Goal: Obtain resource: Download file/media

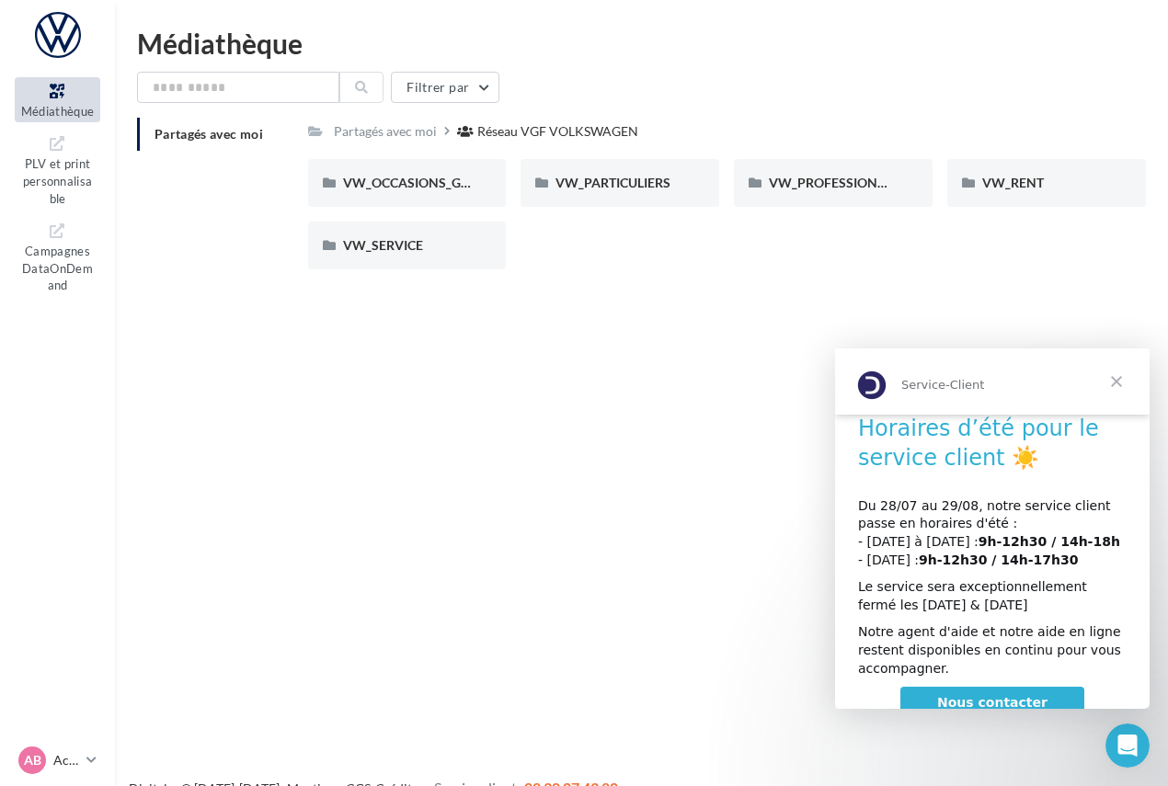
scroll to position [34, 0]
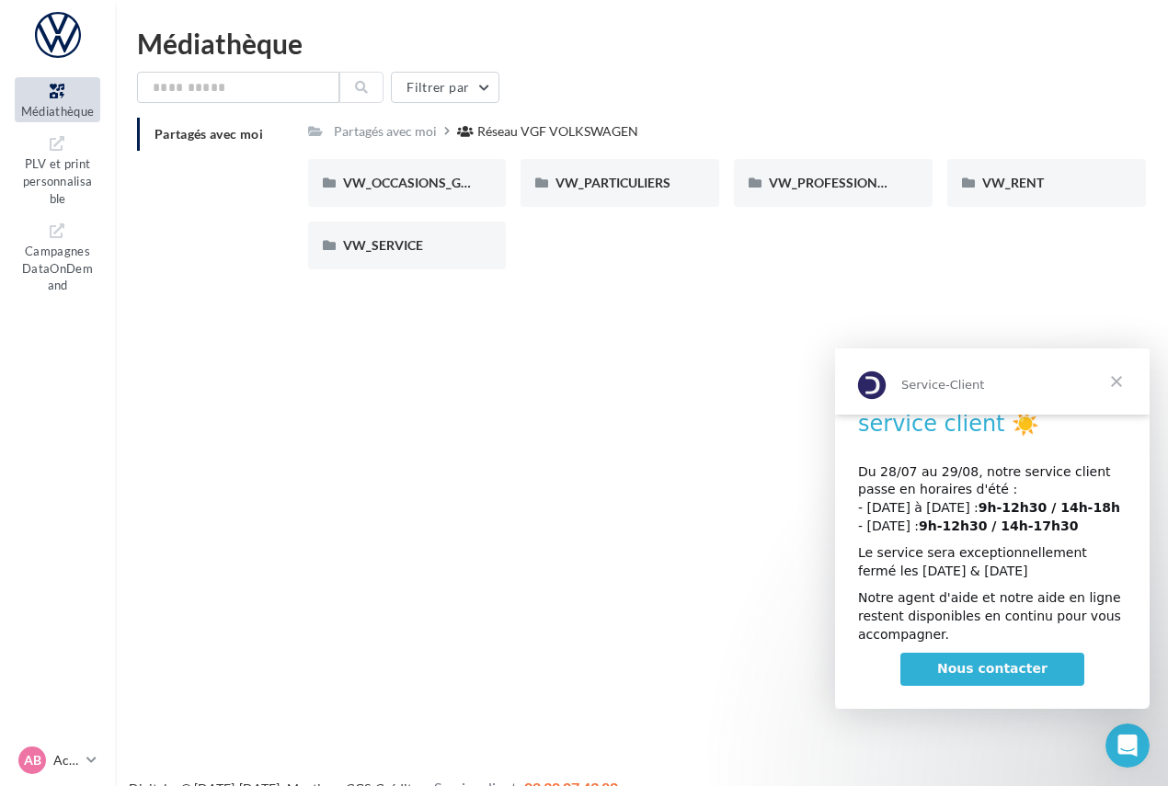
click at [1113, 371] on span "Fermer" at bounding box center [1116, 381] width 66 height 66
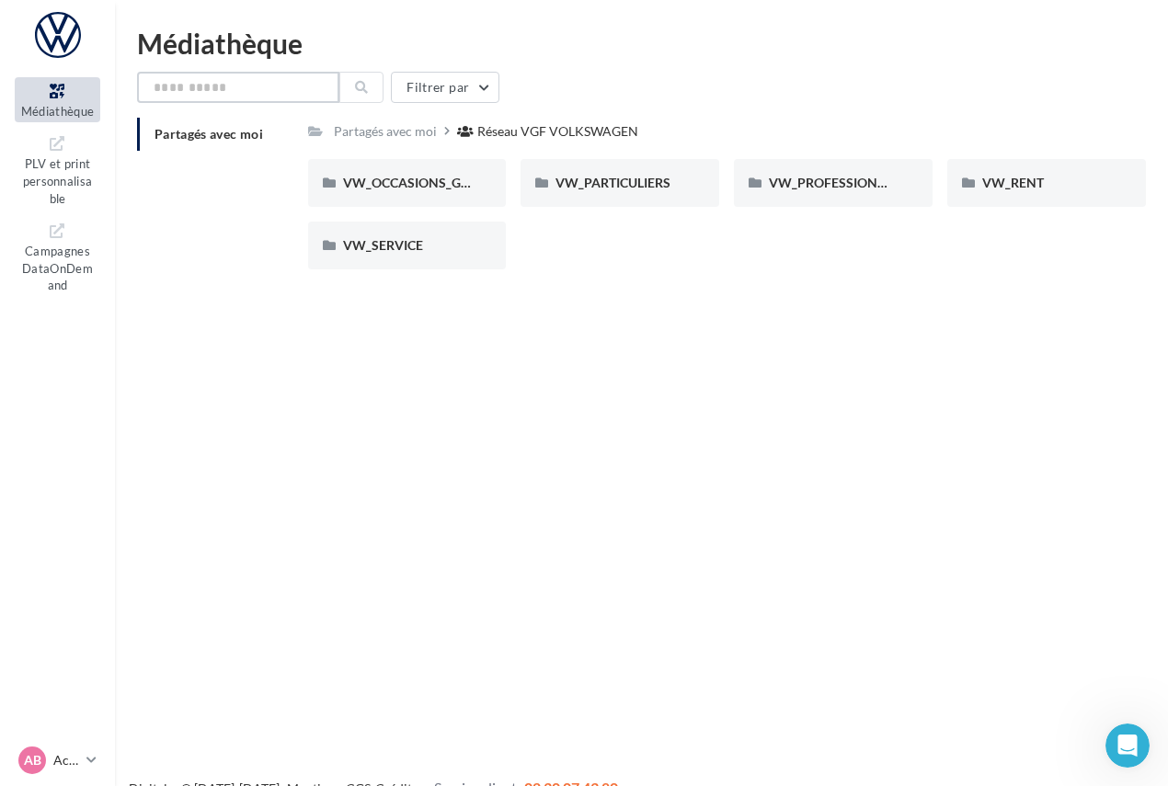
click at [295, 97] on input "text" at bounding box center [238, 87] width 202 height 31
click at [84, 170] on span "PLV et print personnalisable" at bounding box center [58, 179] width 70 height 52
click at [154, 83] on input "text" at bounding box center [238, 87] width 202 height 31
click at [284, 95] on input "text" at bounding box center [238, 87] width 202 height 31
click at [74, 176] on span "PLV et print personnalisable" at bounding box center [58, 179] width 70 height 52
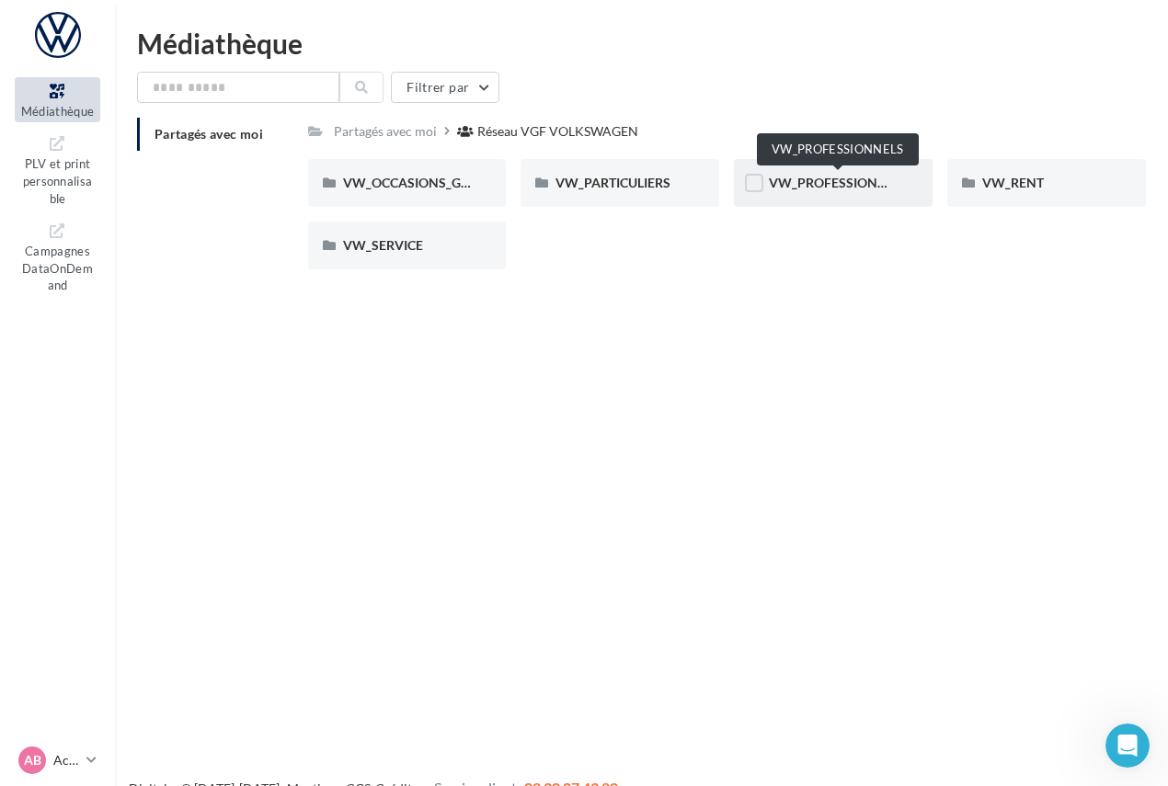
click at [890, 187] on span "VW_PROFESSIONNELS" at bounding box center [839, 183] width 140 height 16
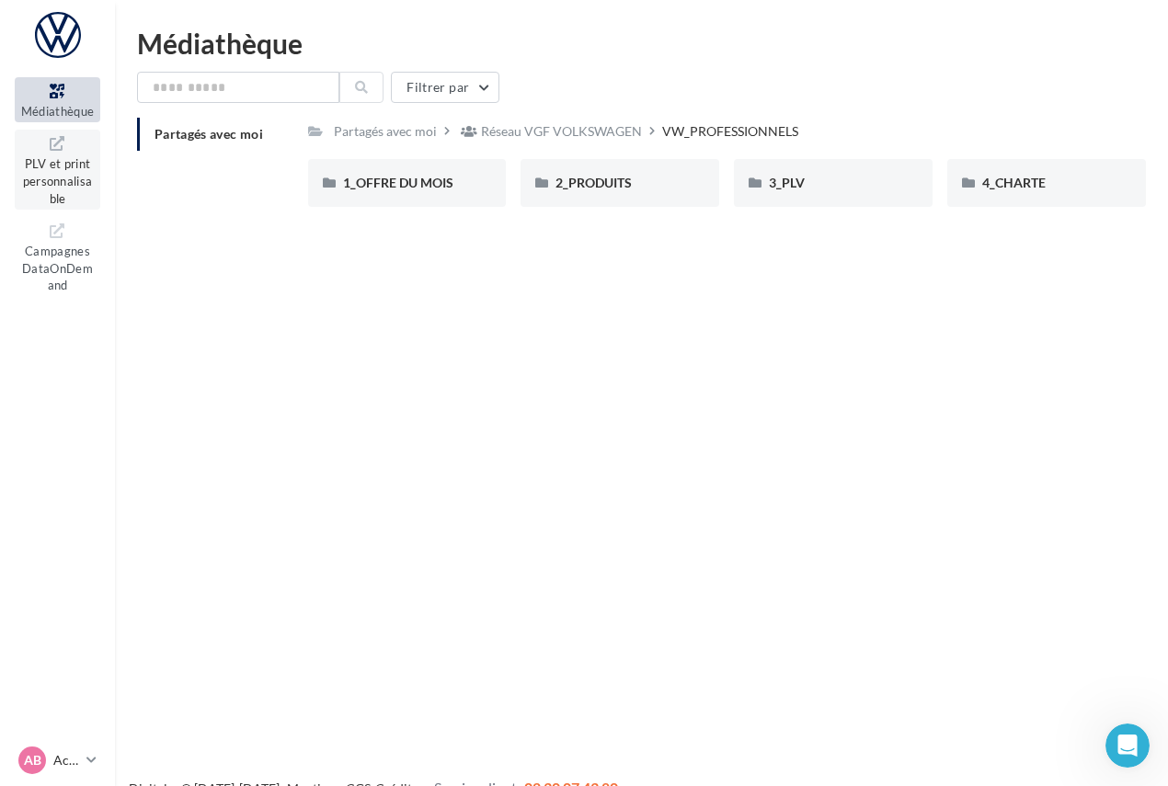
click at [52, 188] on span "PLV et print personnalisable" at bounding box center [58, 179] width 70 height 52
click at [71, 264] on span "Campagnes DataOnDemand" at bounding box center [57, 266] width 71 height 52
click at [24, 167] on link "PLV et print personnalisable" at bounding box center [57, 170] width 85 height 80
click at [445, 91] on button "Filtrer par" at bounding box center [445, 87] width 108 height 31
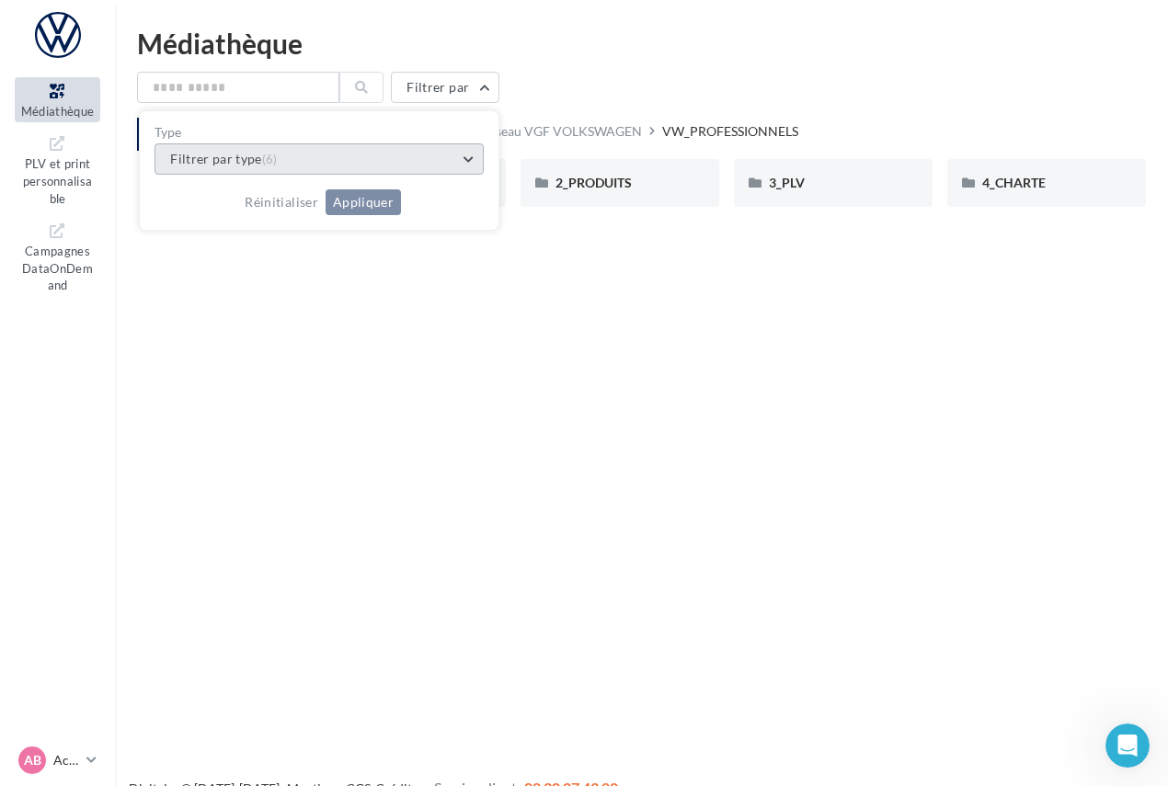
click at [387, 171] on button "Filtrer par type (6)" at bounding box center [318, 158] width 329 height 31
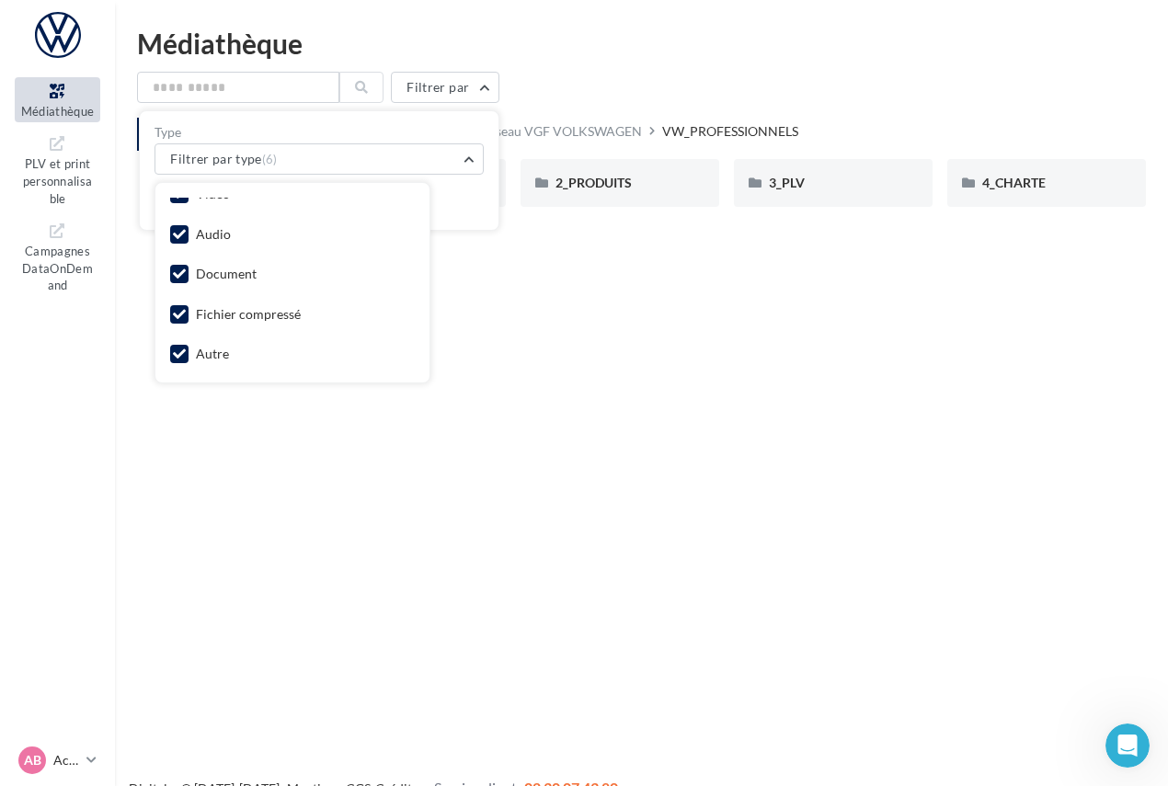
click at [170, 272] on label at bounding box center [179, 274] width 18 height 18
click at [179, 272] on label at bounding box center [179, 274] width 18 height 18
click at [182, 321] on label at bounding box center [179, 314] width 18 height 18
click at [179, 355] on icon at bounding box center [179, 353] width 13 height 13
click at [72, 97] on icon at bounding box center [57, 91] width 74 height 21
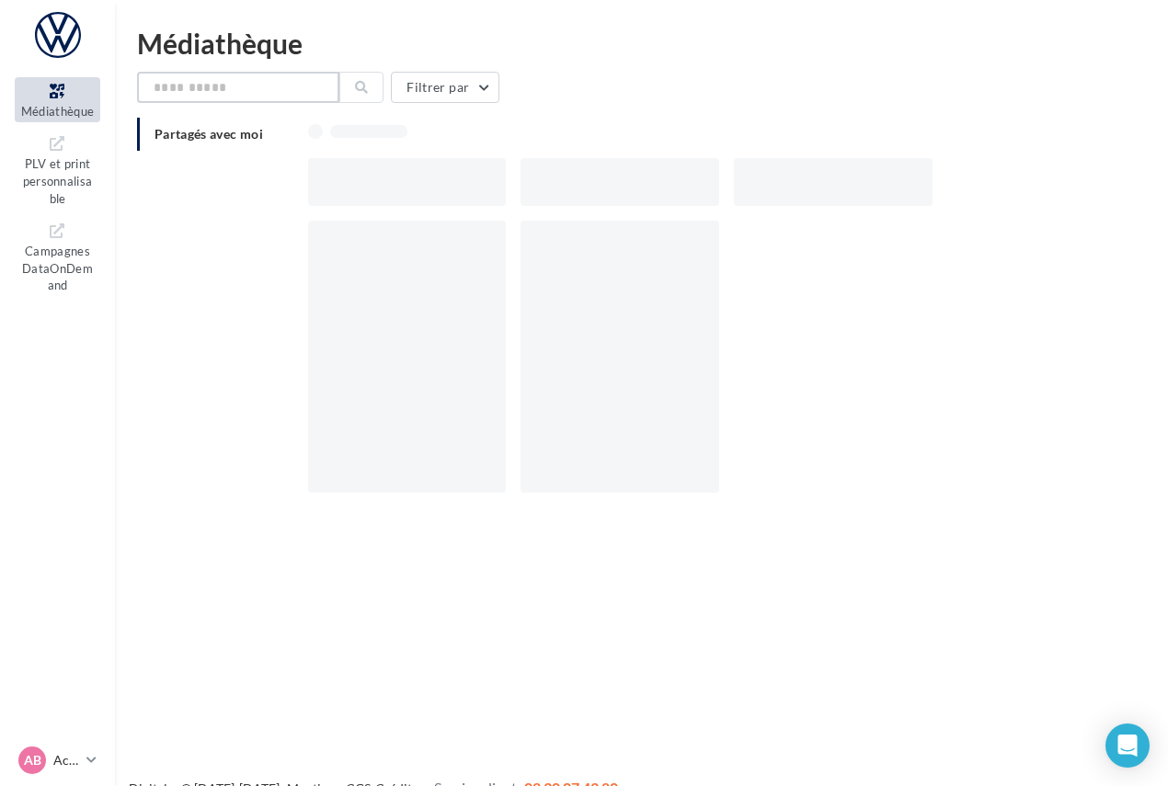
click at [253, 90] on input "text" at bounding box center [238, 87] width 202 height 31
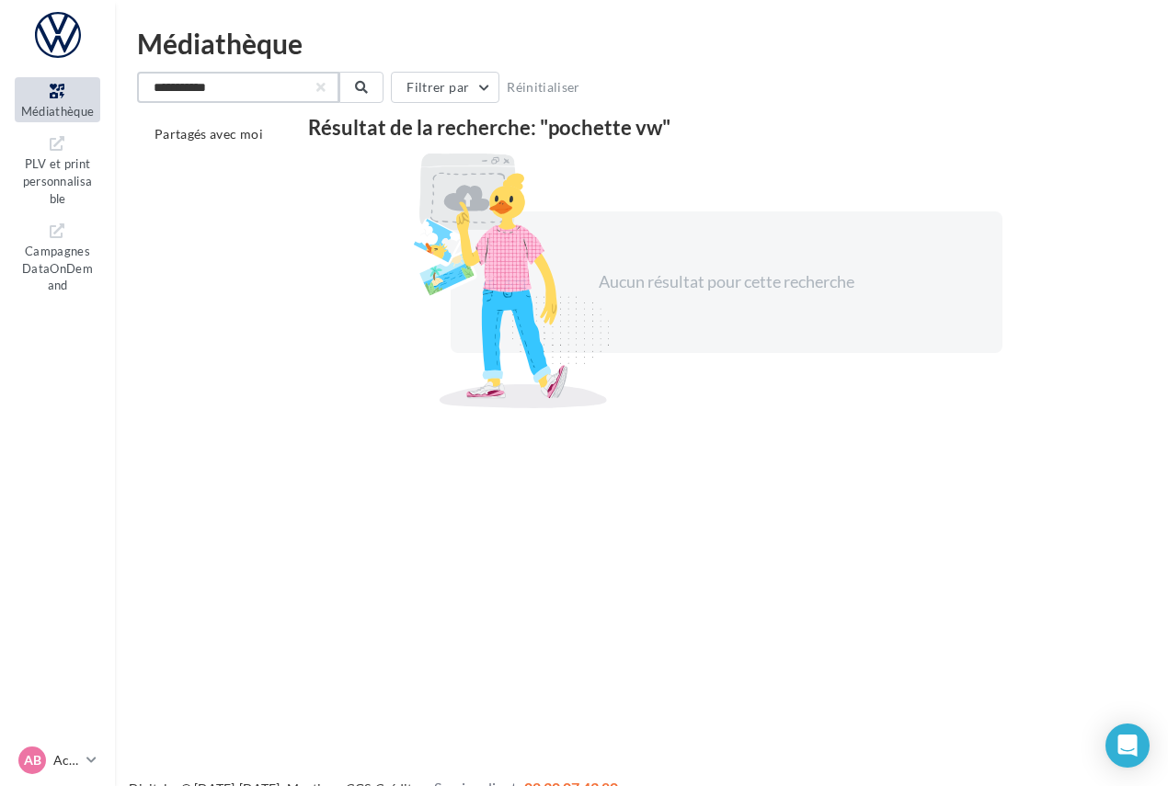
click at [253, 90] on input "**********" at bounding box center [238, 87] width 202 height 31
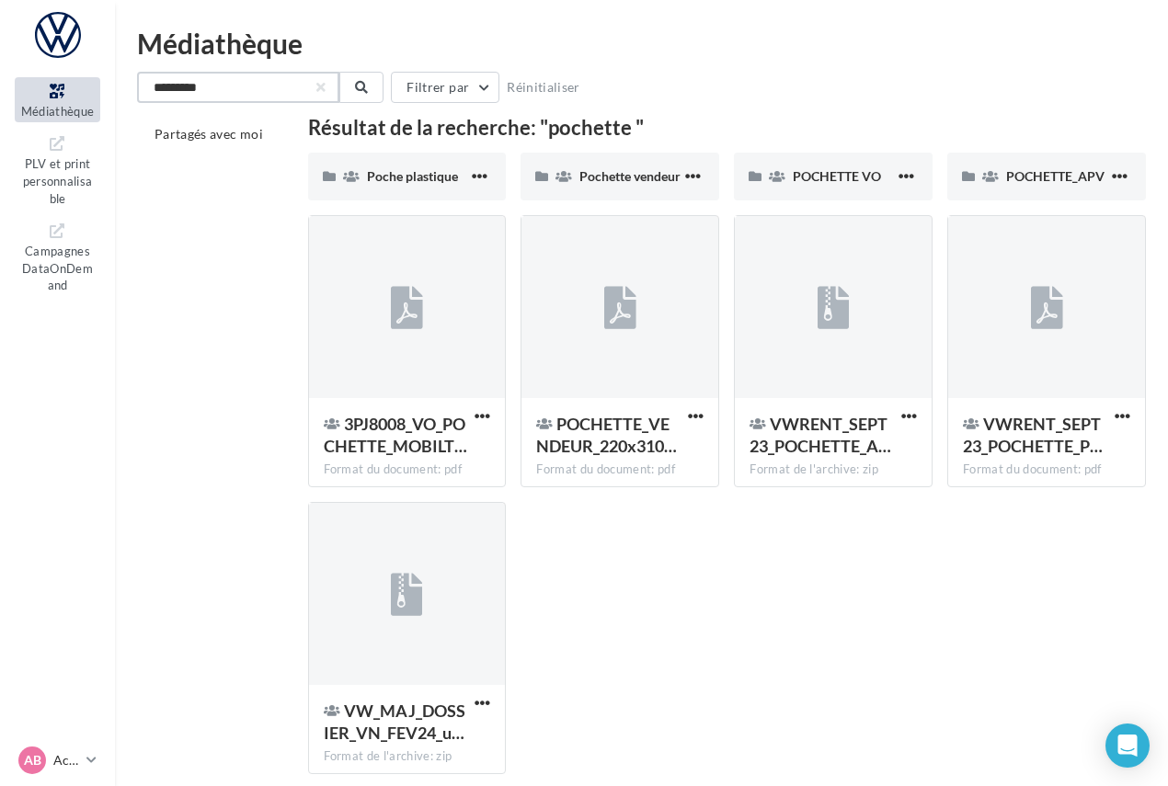
click at [243, 87] on input "********" at bounding box center [238, 87] width 202 height 31
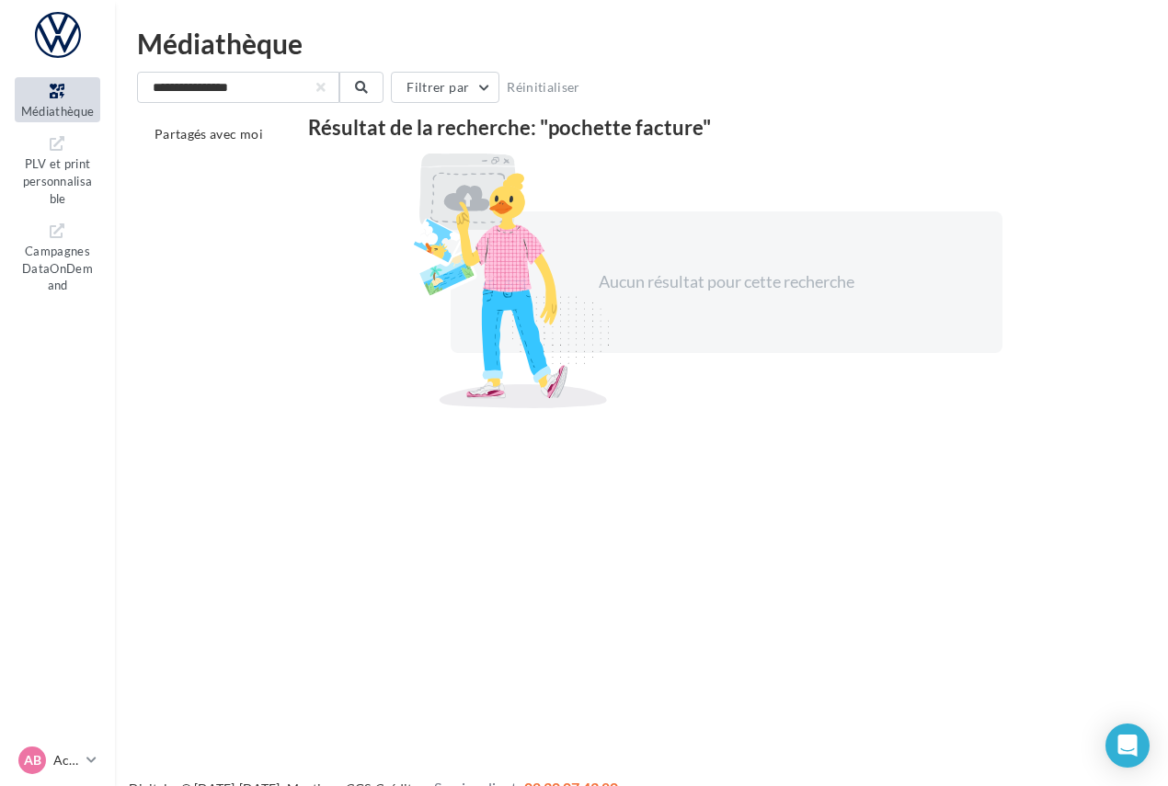
click at [266, 69] on div "**********" at bounding box center [641, 220] width 1053 height 382
drag, startPoint x: 256, startPoint y: 84, endPoint x: 0, endPoint y: 68, distance: 256.0
click at [0, 118] on div "Médiathèque PLV et print personnalisable" at bounding box center [584, 422] width 1168 height 786
type input "*******"
click at [359, 96] on button at bounding box center [361, 87] width 44 height 31
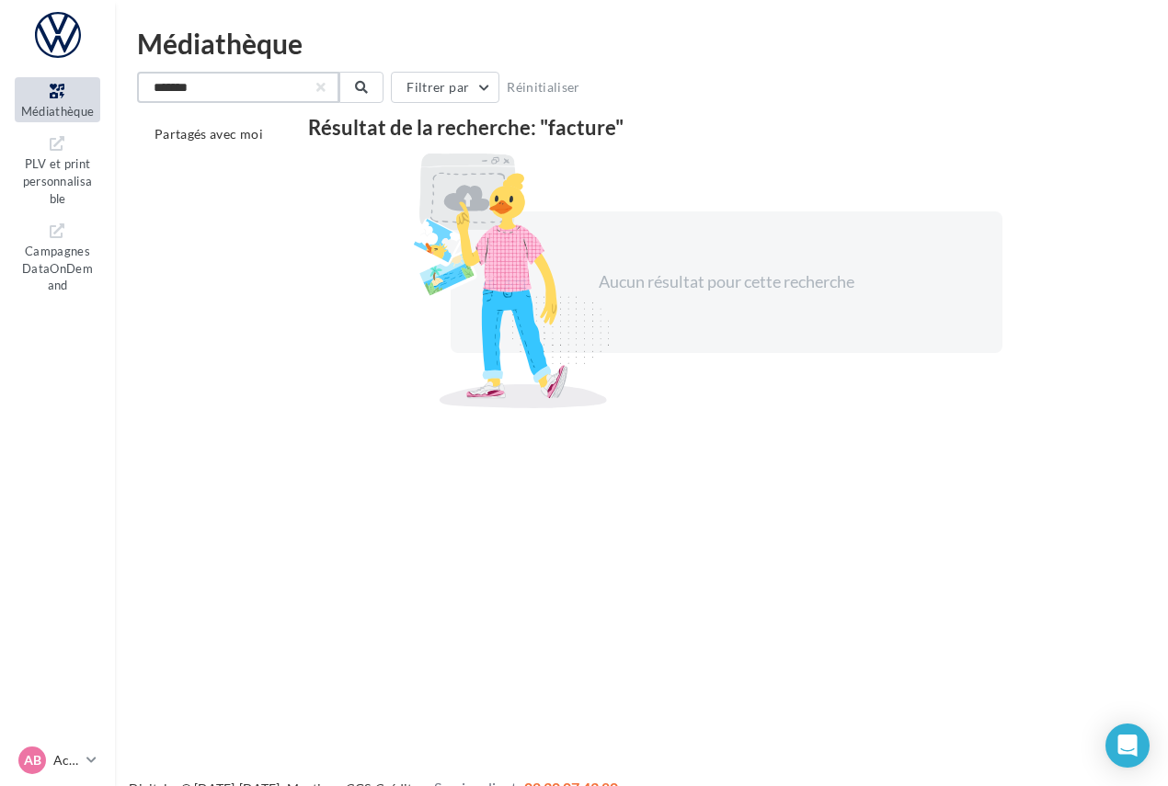
click at [328, 88] on input "*******" at bounding box center [238, 87] width 202 height 31
click at [321, 89] on button "button" at bounding box center [320, 87] width 7 height 7
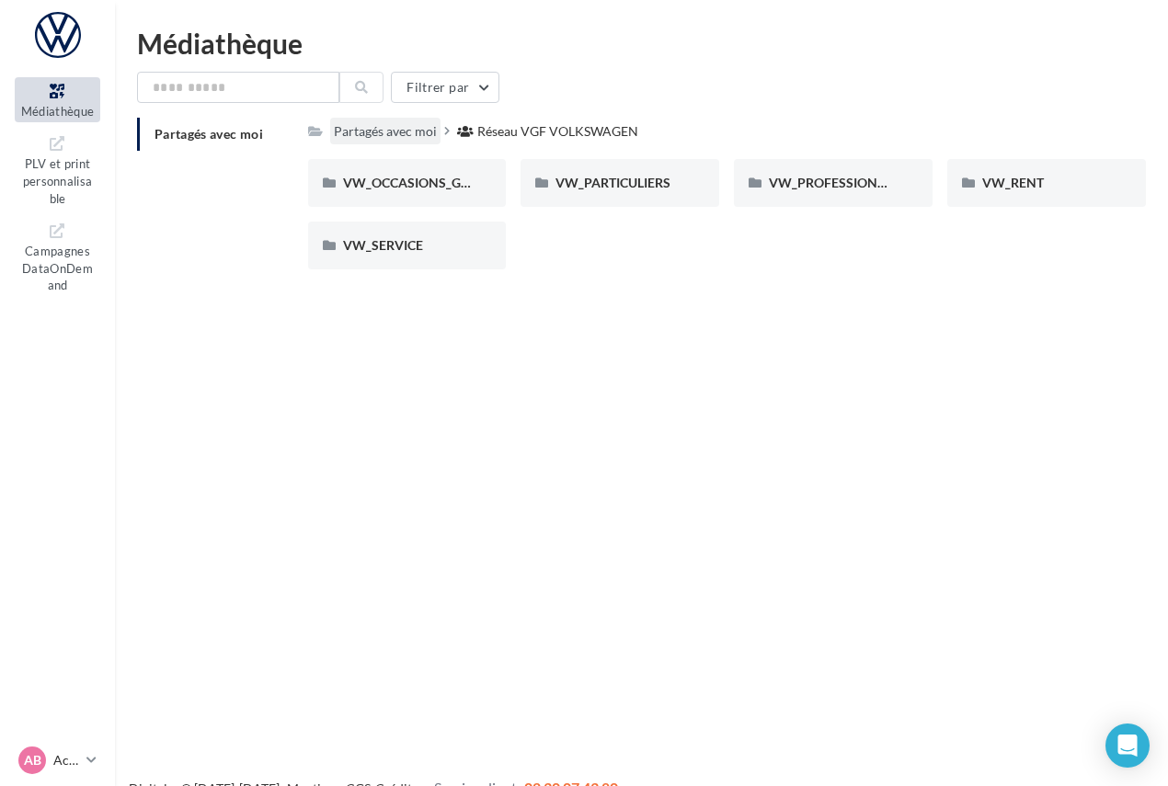
click at [416, 136] on div "Partagés avec moi" at bounding box center [385, 131] width 103 height 18
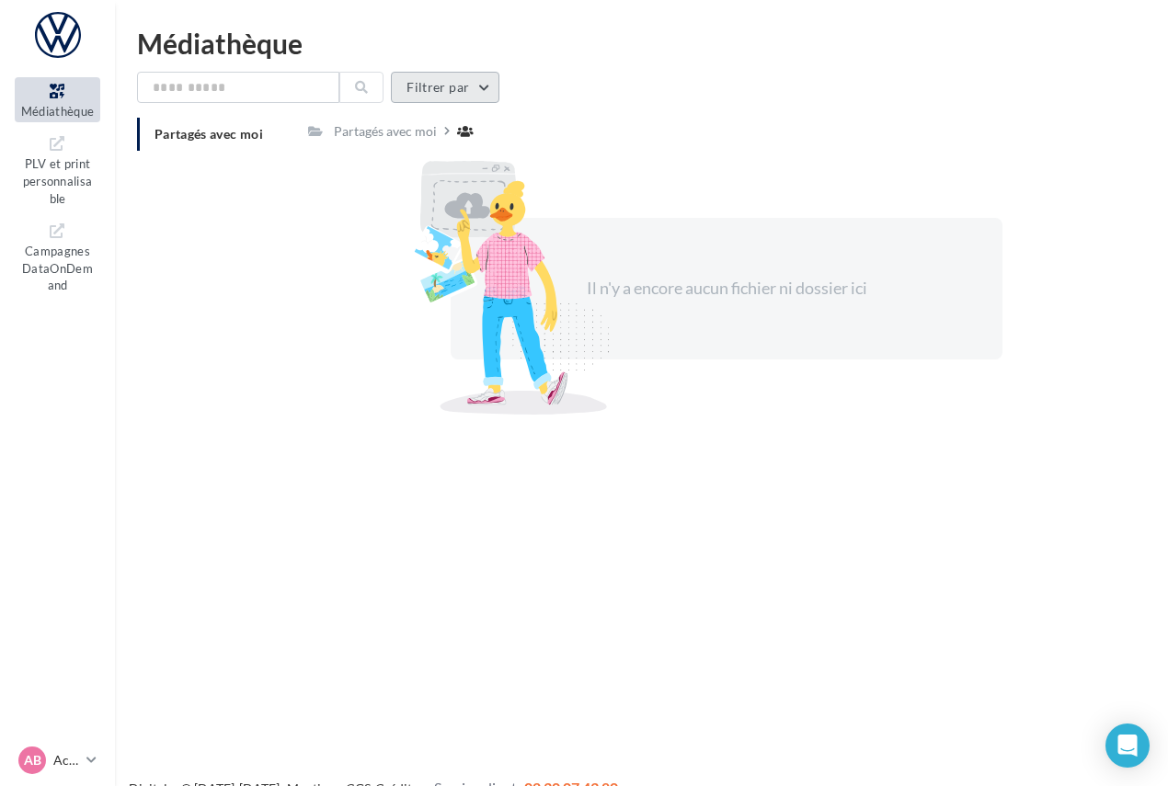
click at [431, 90] on button "Filtrer par" at bounding box center [445, 87] width 108 height 31
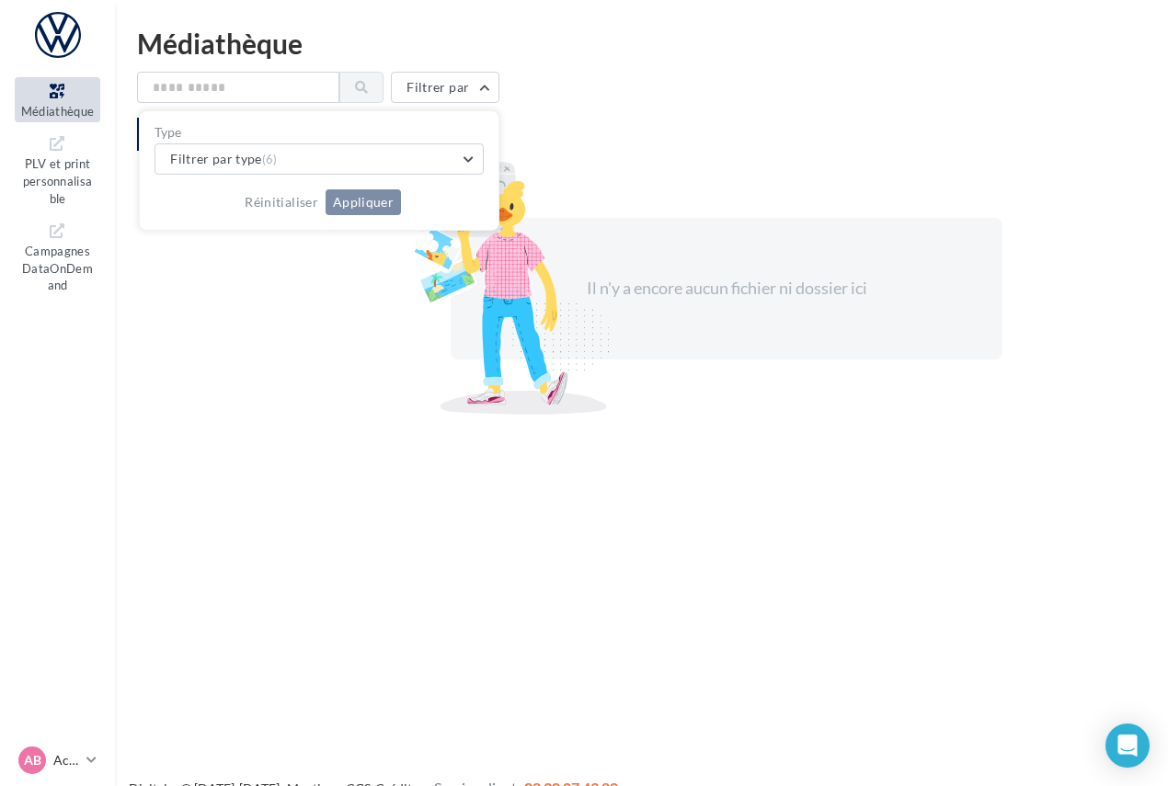
click at [383, 89] on div "Filtrer par Type Filtrer par type (6) Réinitialiser Appliquer" at bounding box center [641, 87] width 1008 height 31
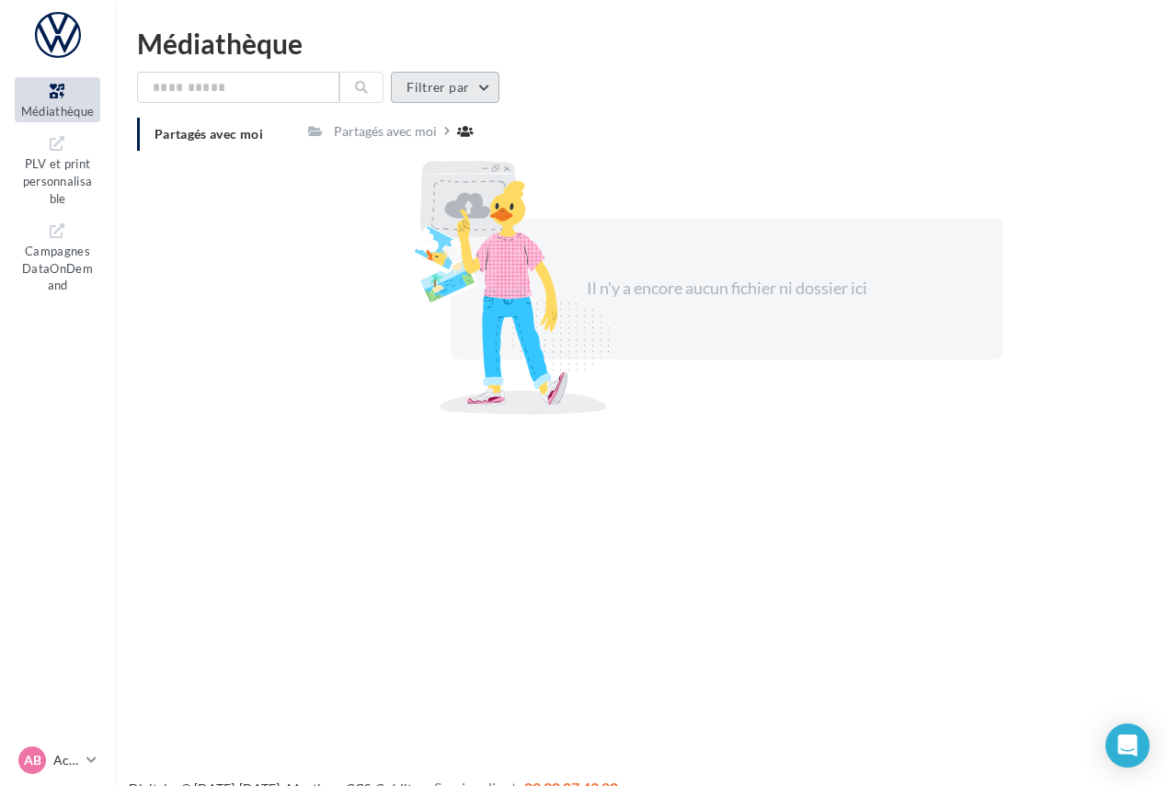
drag, startPoint x: 404, startPoint y: 88, endPoint x: 271, endPoint y: 97, distance: 132.6
click at [400, 88] on button "Filtrer par" at bounding box center [445, 87] width 108 height 31
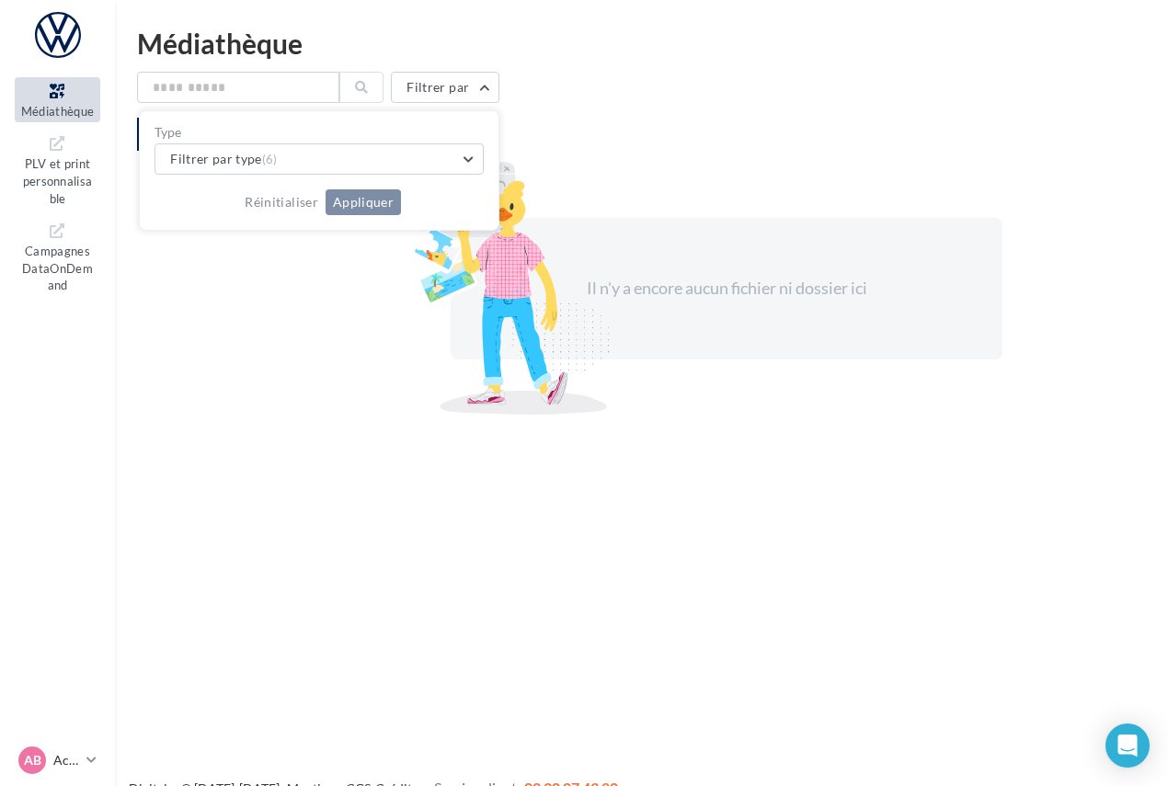
click at [69, 110] on span "Médiathèque" at bounding box center [58, 111] width 74 height 15
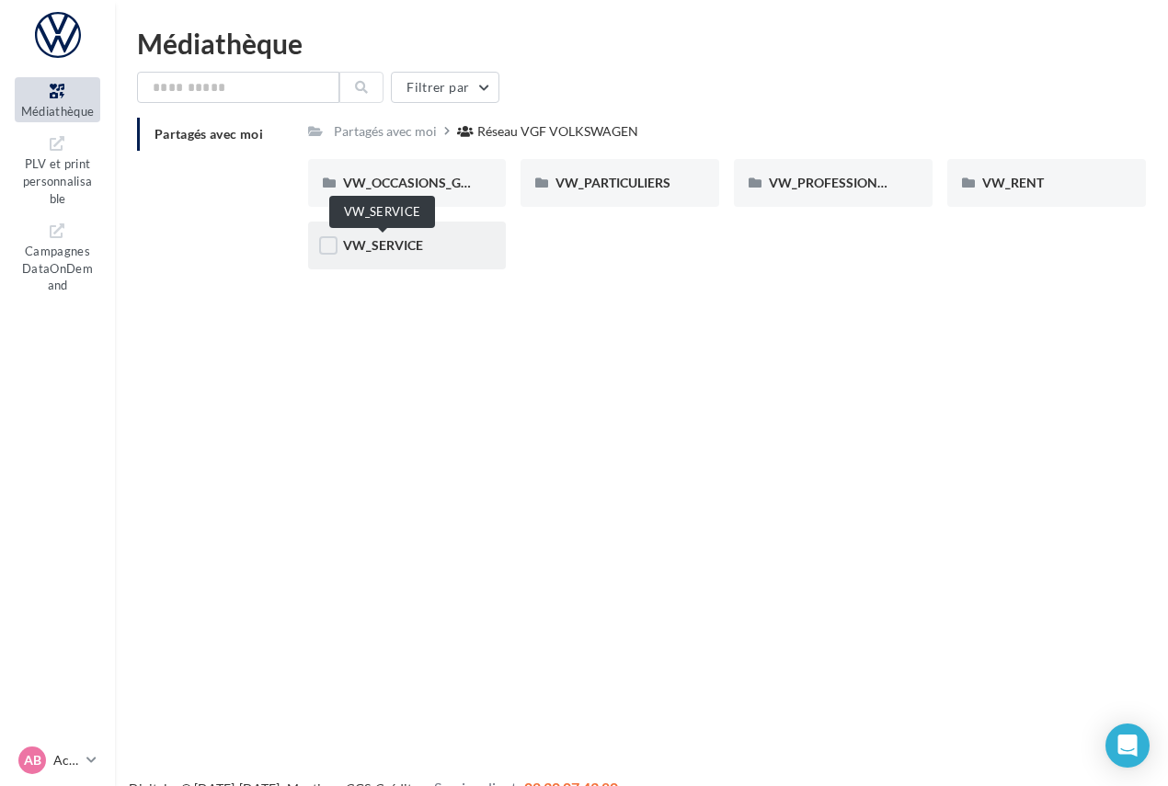
click at [374, 247] on span "VW_SERVICE" at bounding box center [383, 245] width 80 height 16
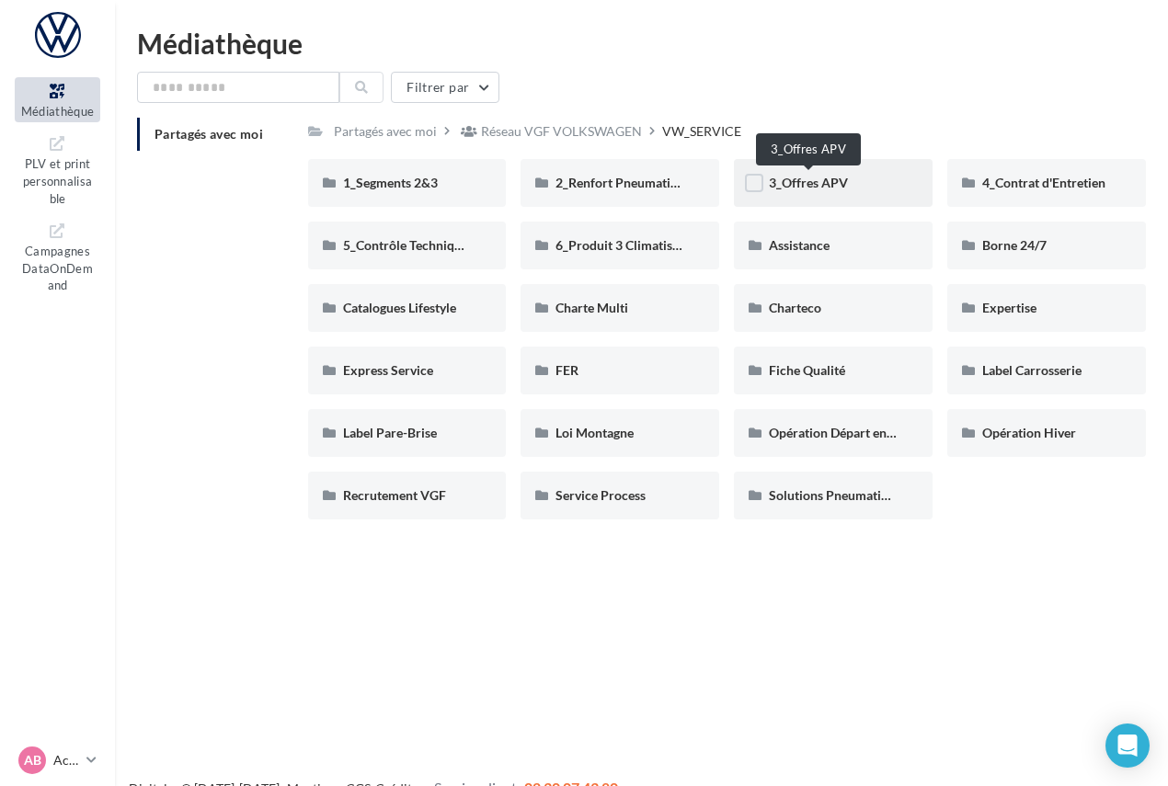
click at [803, 186] on span "3_Offres APV" at bounding box center [808, 183] width 79 height 16
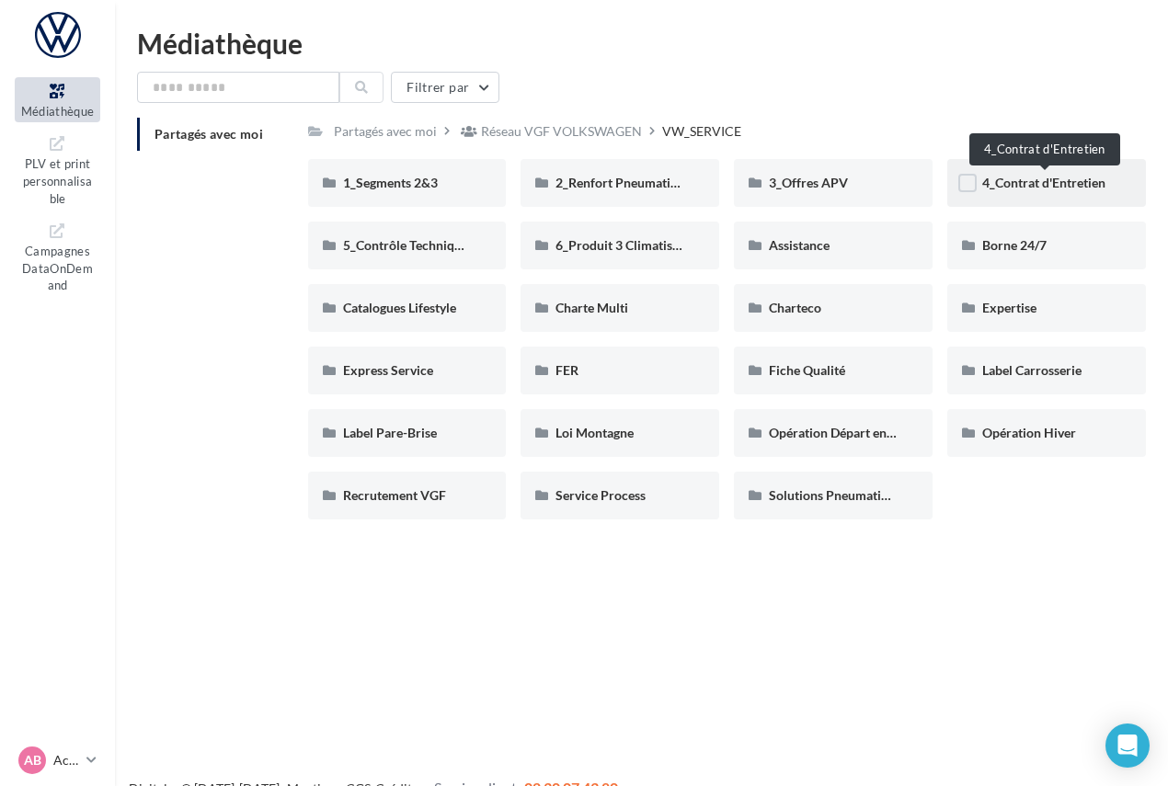
click at [1042, 187] on span "4_Contrat d'Entretien" at bounding box center [1043, 183] width 123 height 16
click at [546, 134] on div "Réseau VGF VOLKSWAGEN" at bounding box center [561, 131] width 161 height 18
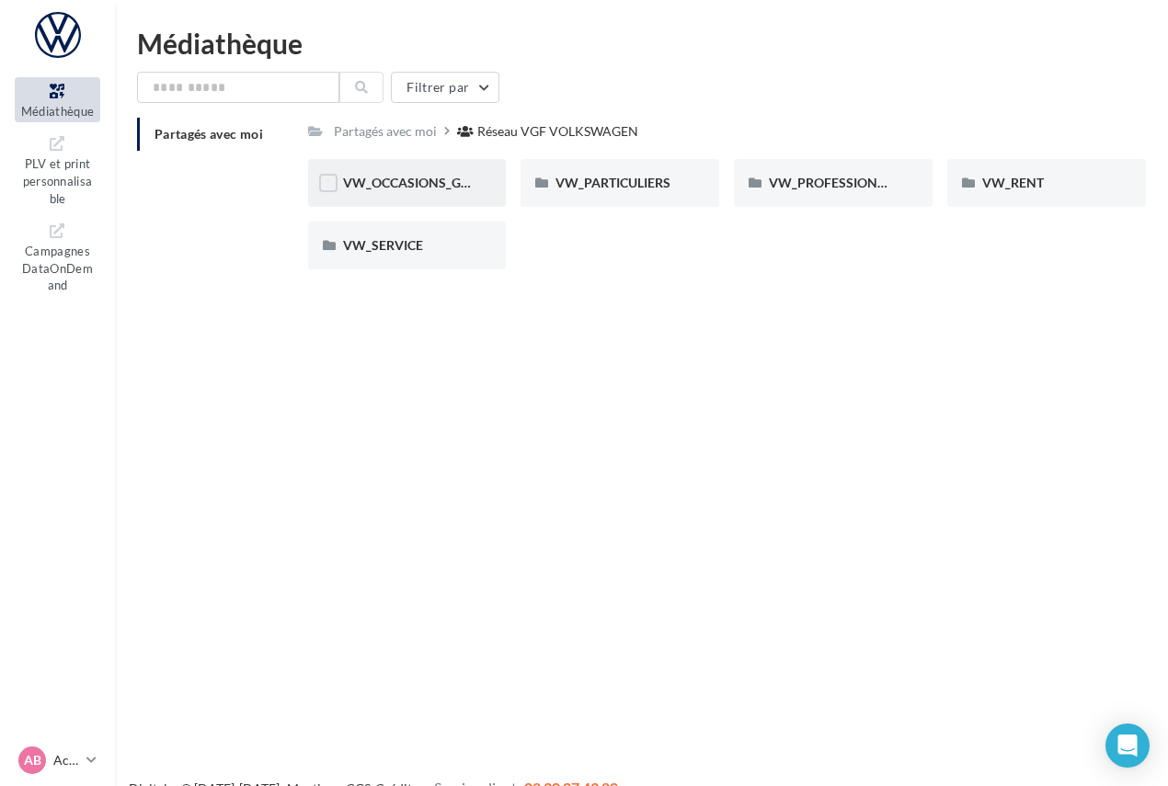
click at [448, 193] on div "VW_OCCASIONS_GARANTIES" at bounding box center [407, 183] width 199 height 48
click at [974, 196] on div at bounding box center [967, 185] width 18 height 23
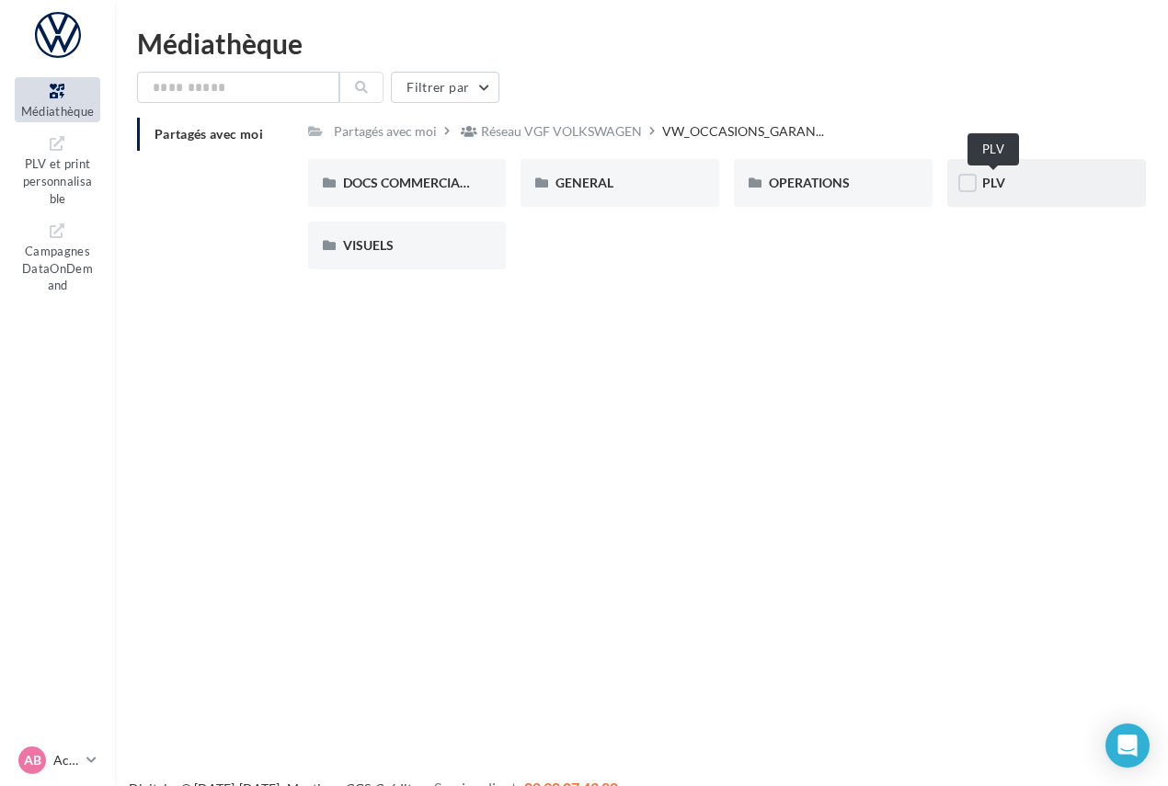
click at [998, 184] on span "PLV" at bounding box center [993, 183] width 23 height 16
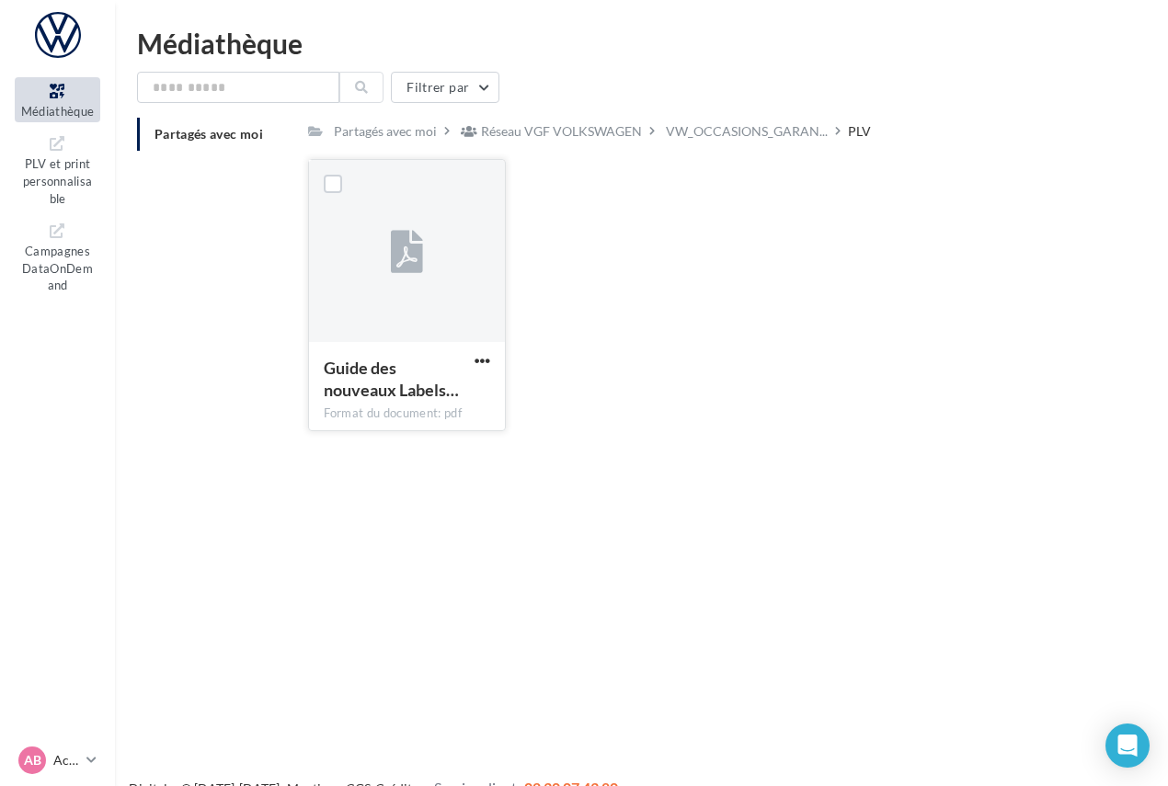
click at [375, 404] on div "Guide des nouveaux Labels…" at bounding box center [396, 381] width 145 height 49
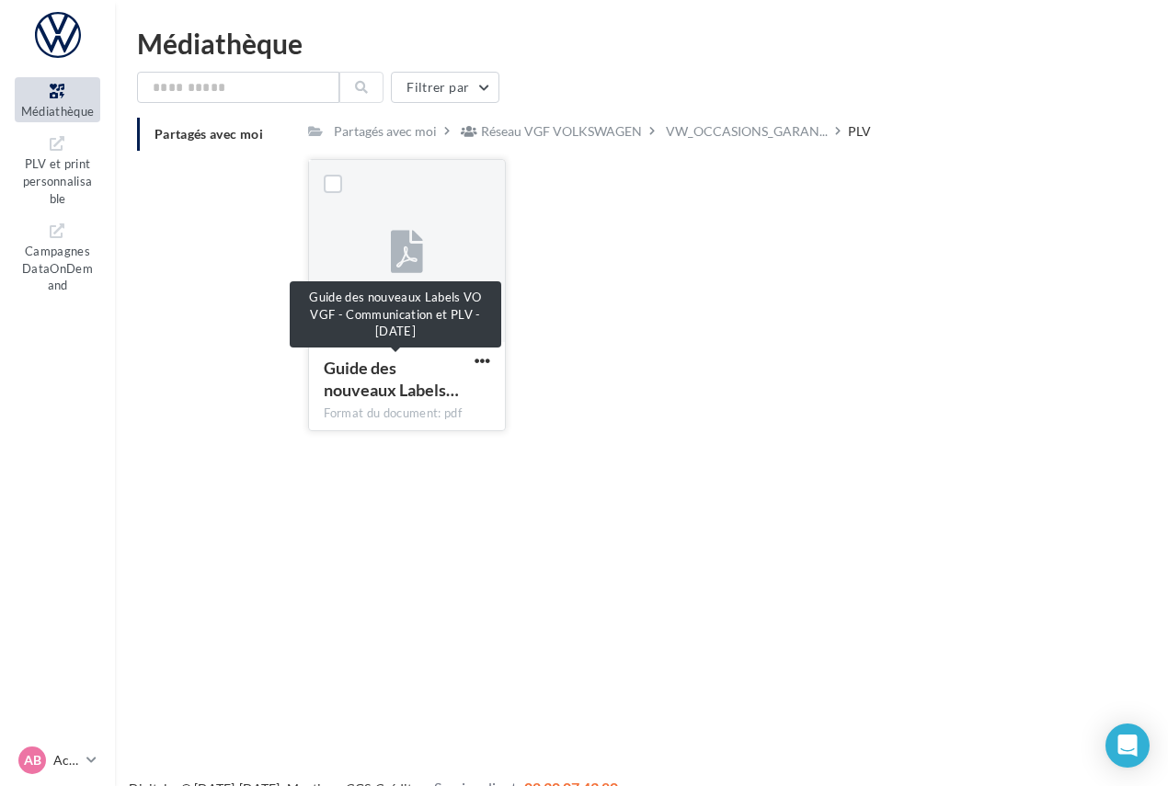
click at [389, 393] on span "Guide des nouveaux Labels…" at bounding box center [391, 379] width 135 height 42
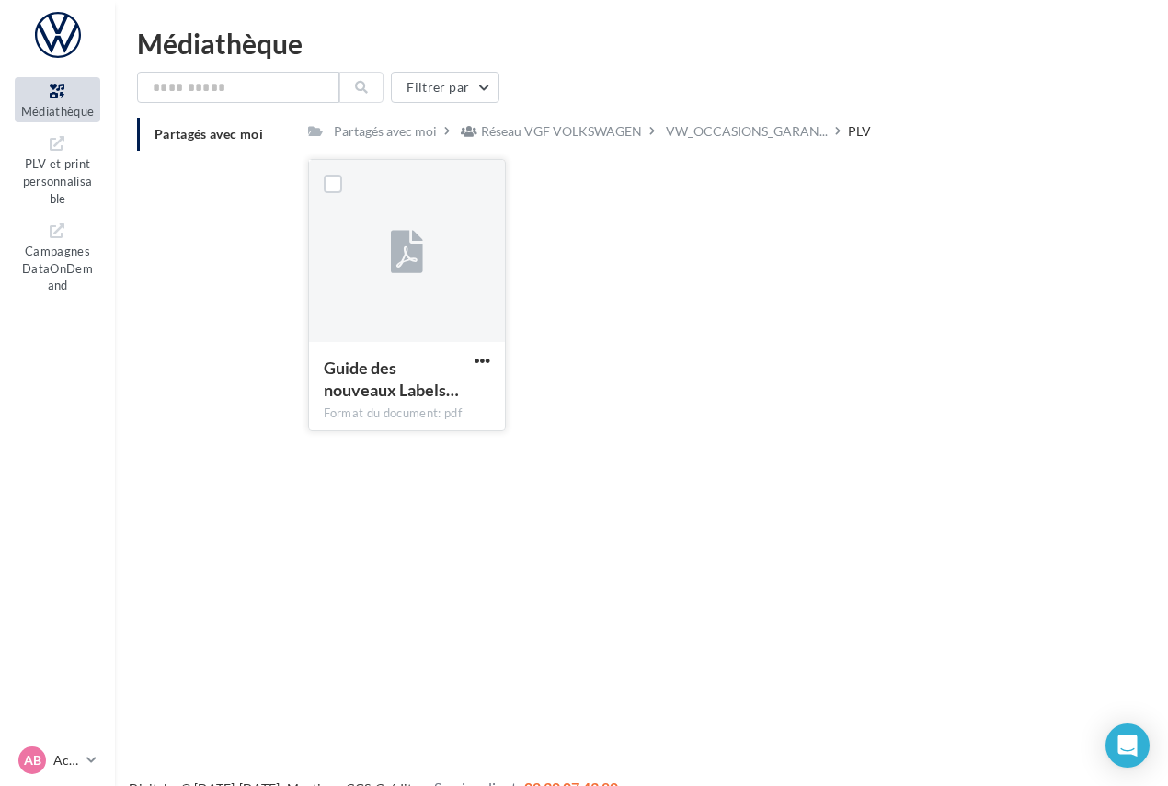
click at [393, 267] on icon at bounding box center [407, 253] width 32 height 42
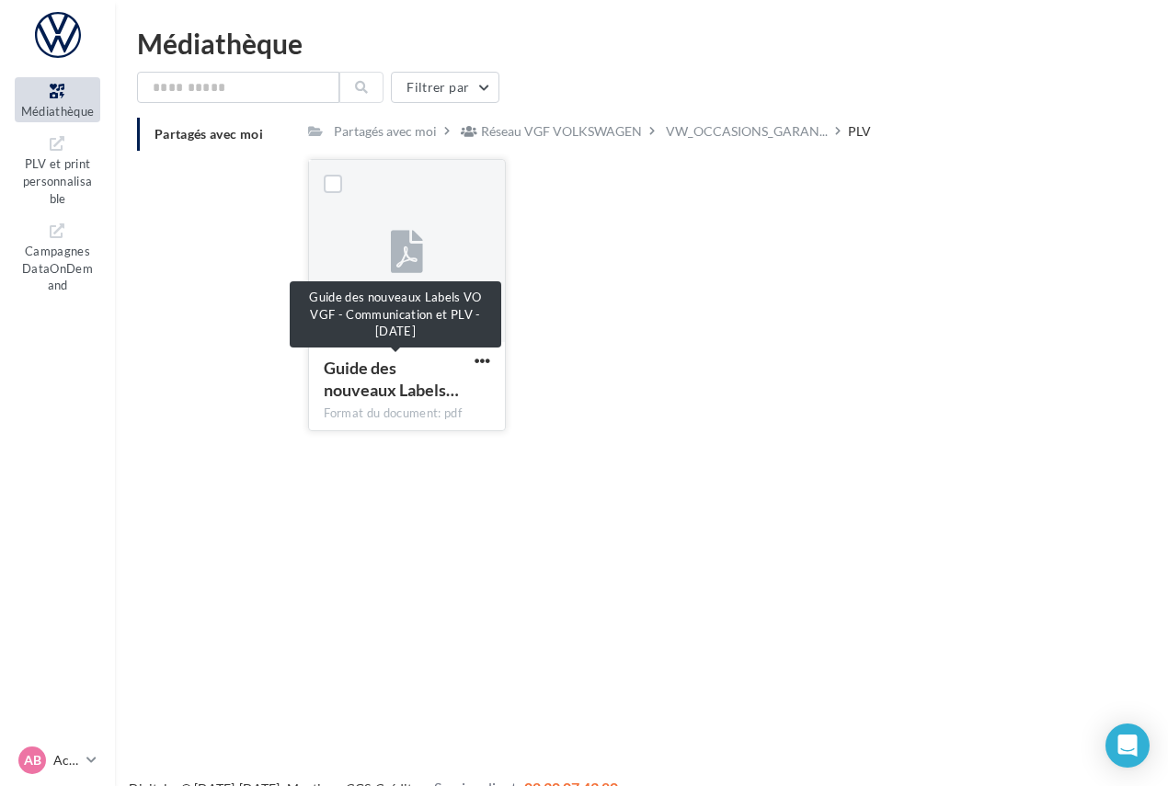
click at [378, 389] on span "Guide des nouveaux Labels…" at bounding box center [391, 379] width 135 height 42
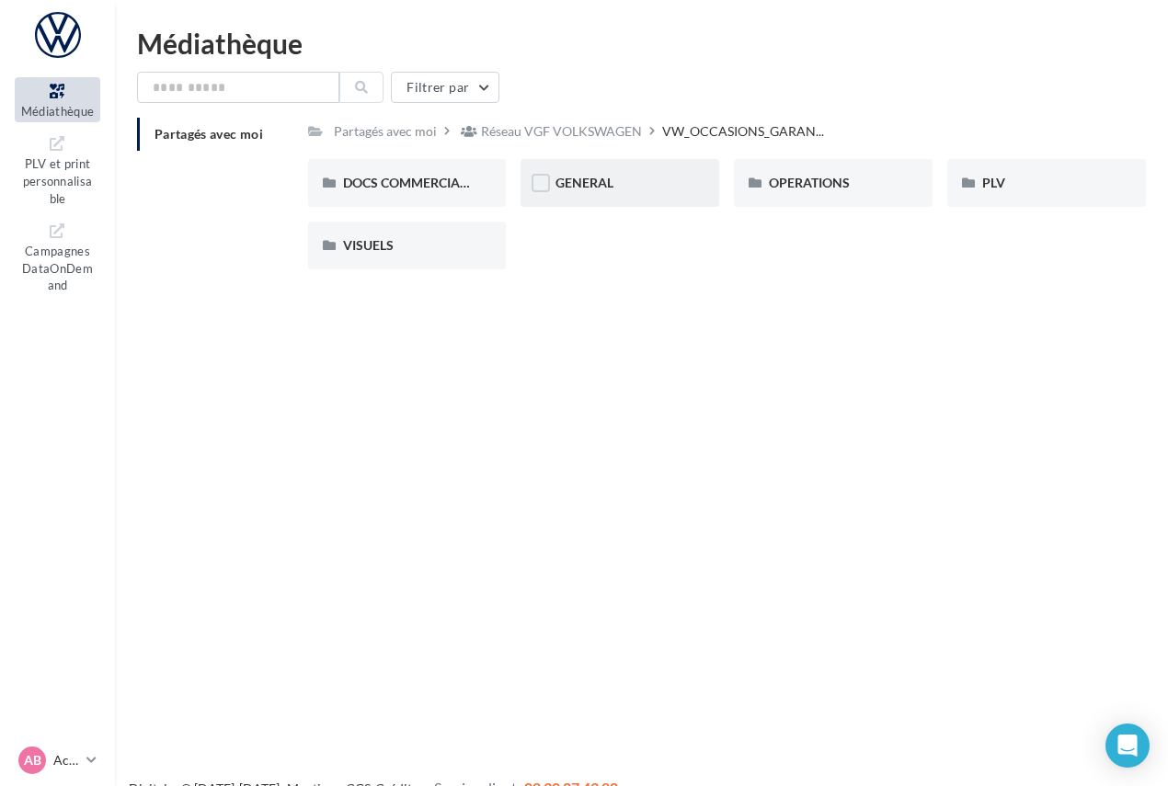
click at [628, 185] on div "GENERAL" at bounding box center [619, 183] width 129 height 18
click at [245, 84] on input "text" at bounding box center [238, 87] width 202 height 31
click at [397, 179] on span "DOCS COMMERCIAUX" at bounding box center [410, 183] width 135 height 16
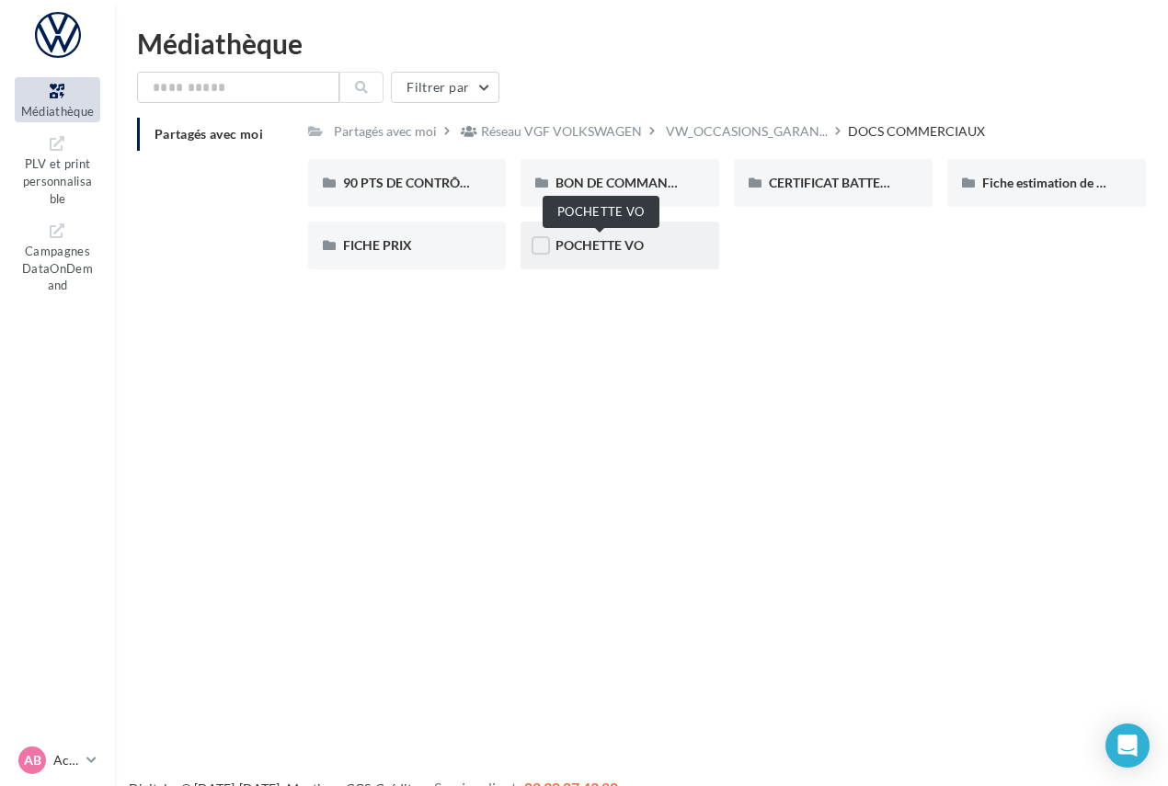
click at [618, 251] on span "POCHETTE VO" at bounding box center [599, 245] width 88 height 16
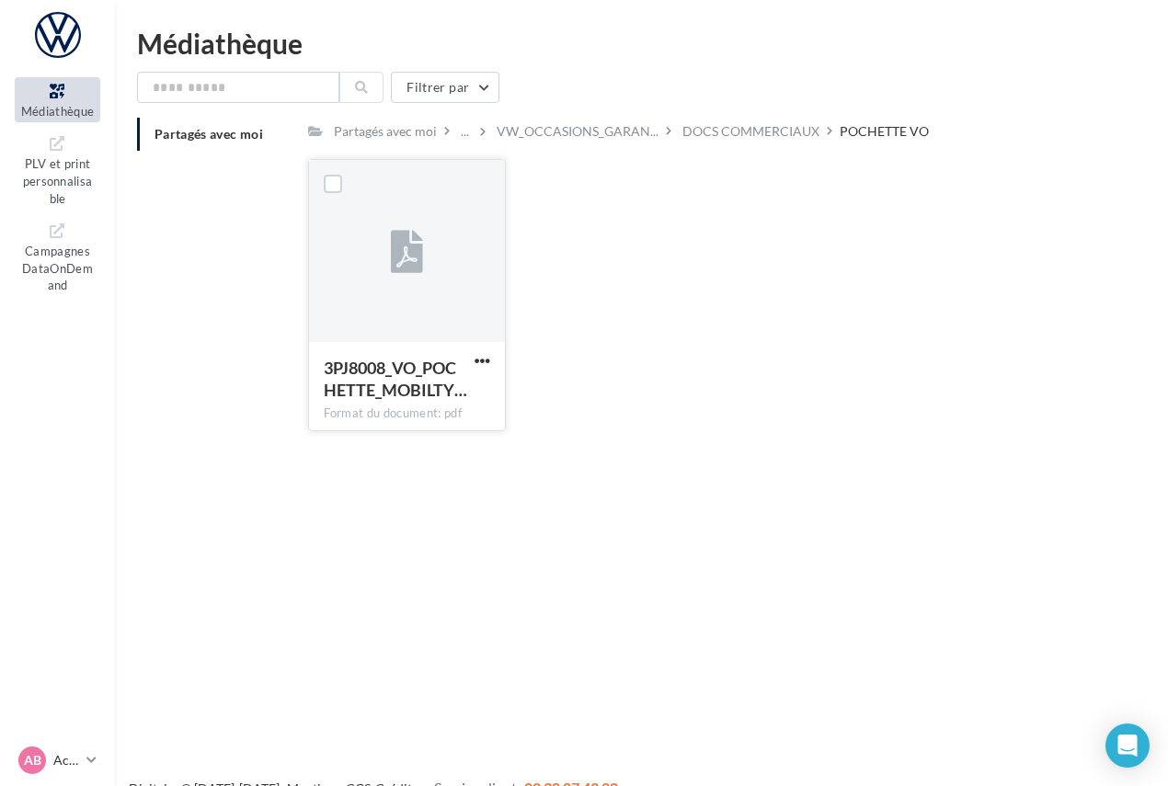
click at [408, 334] on div at bounding box center [407, 252] width 197 height 184
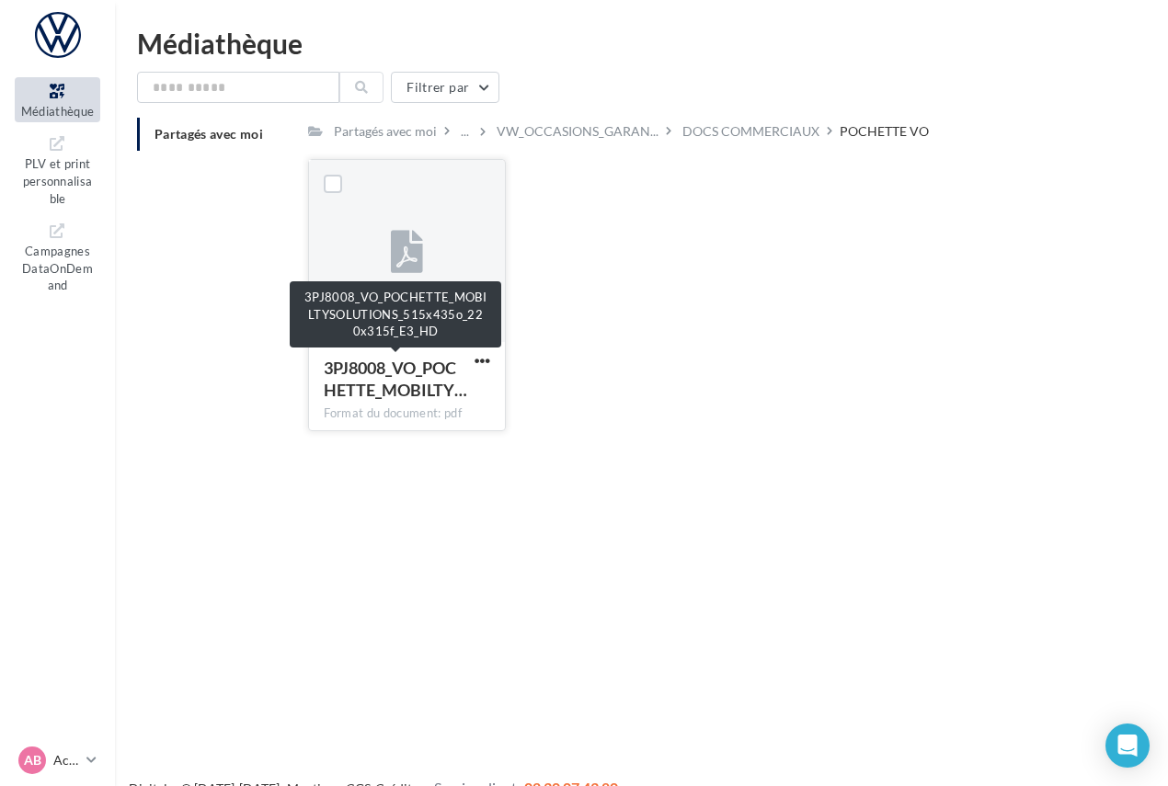
click at [409, 370] on span "3PJ8008_VO_POCHETTE_MOBILTY…" at bounding box center [395, 379] width 143 height 42
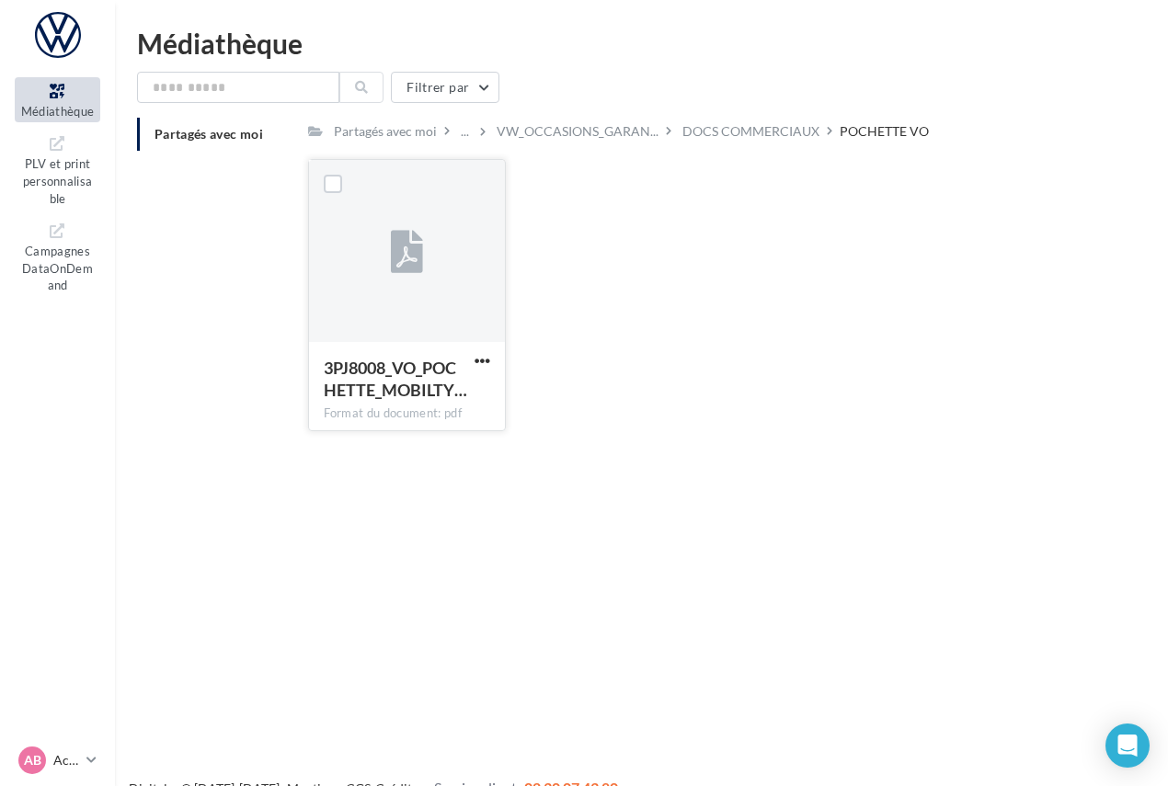
click at [413, 256] on icon at bounding box center [407, 253] width 32 height 42
click at [488, 363] on span "button" at bounding box center [482, 361] width 16 height 16
click at [374, 395] on button "Télécharger" at bounding box center [402, 397] width 184 height 48
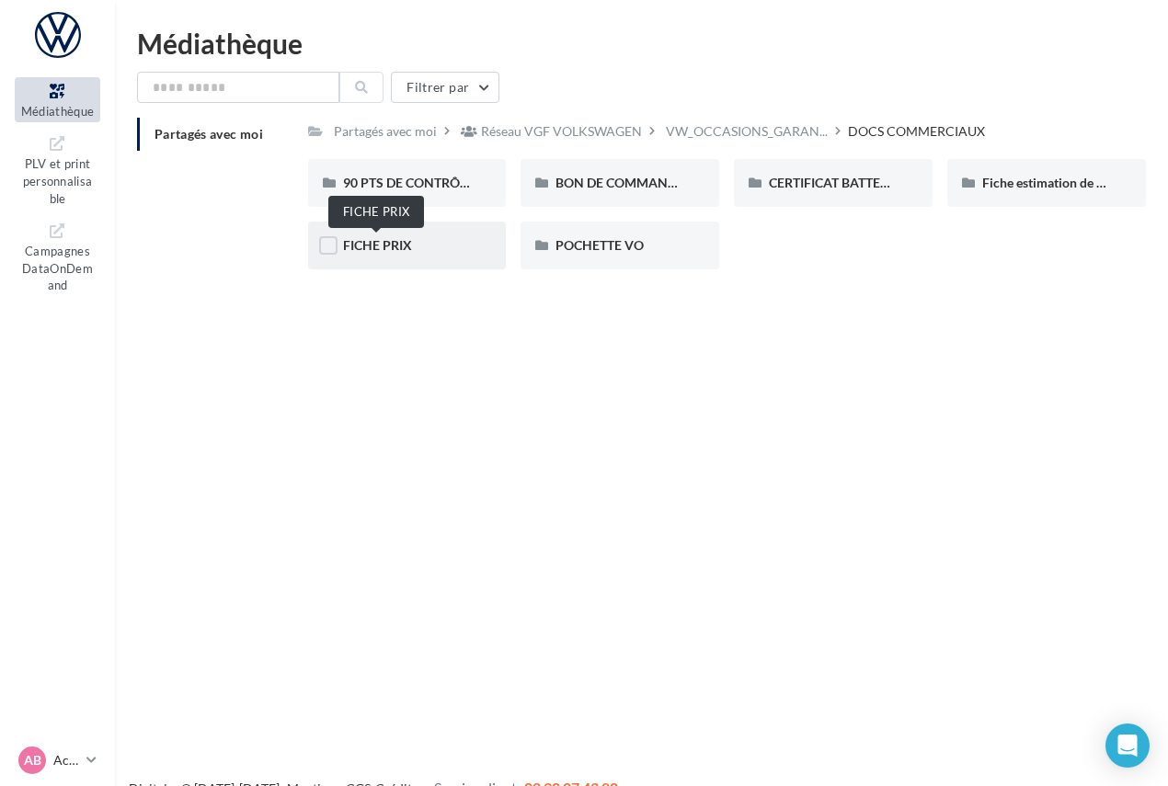
click at [390, 241] on span "FICHE PRIX" at bounding box center [377, 245] width 69 height 16
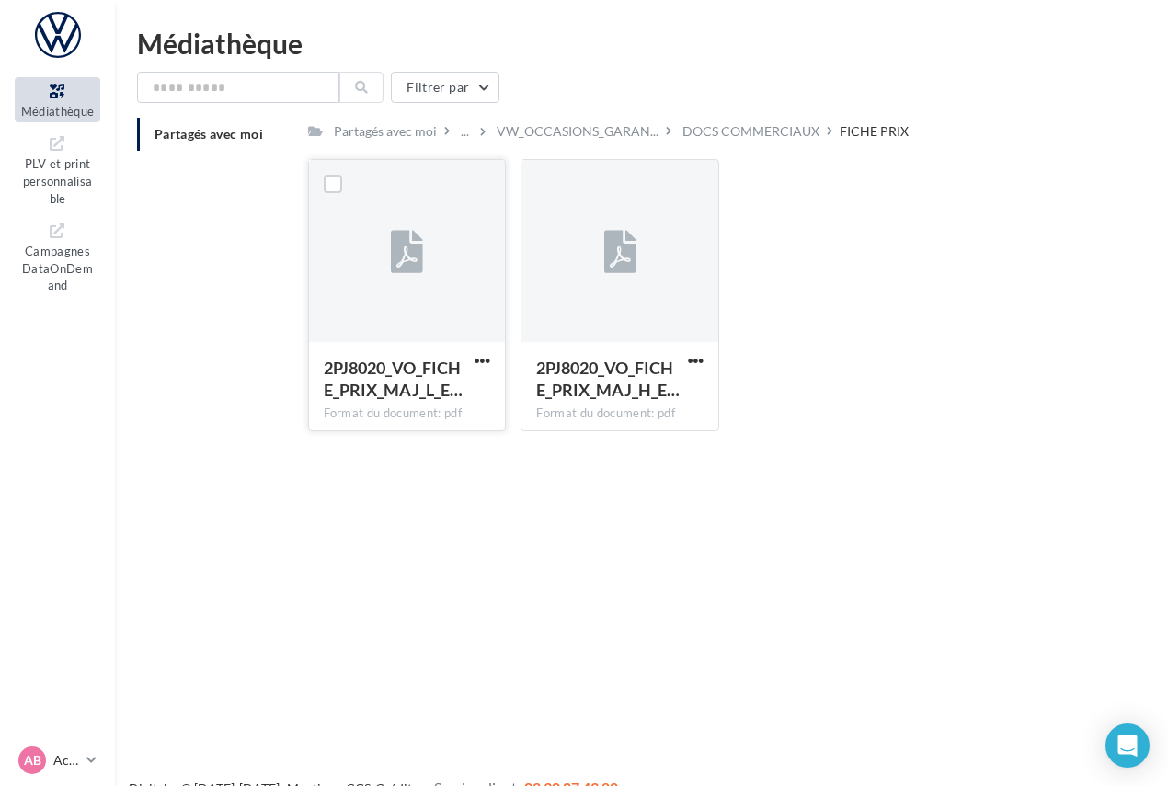
click at [413, 336] on div at bounding box center [407, 252] width 197 height 184
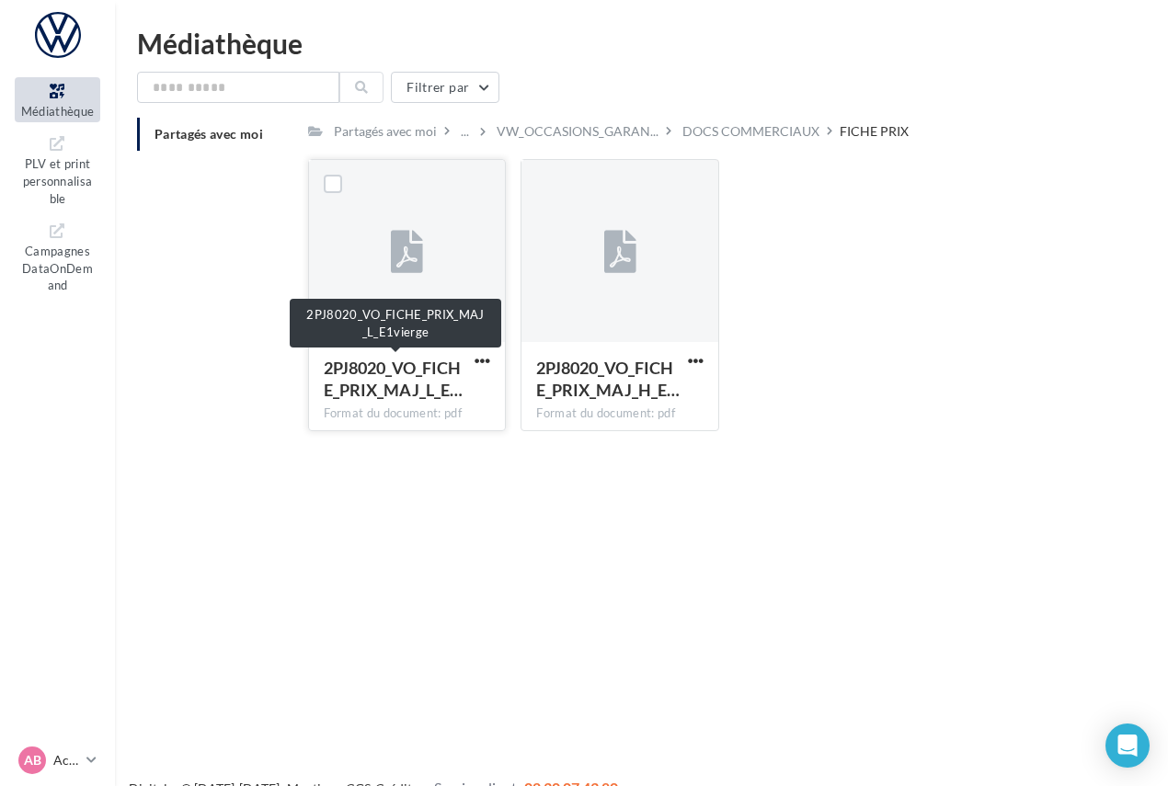
click at [413, 382] on span "2PJ8020_VO_FICHE_PRIX_MAJ_L_E…" at bounding box center [393, 379] width 139 height 42
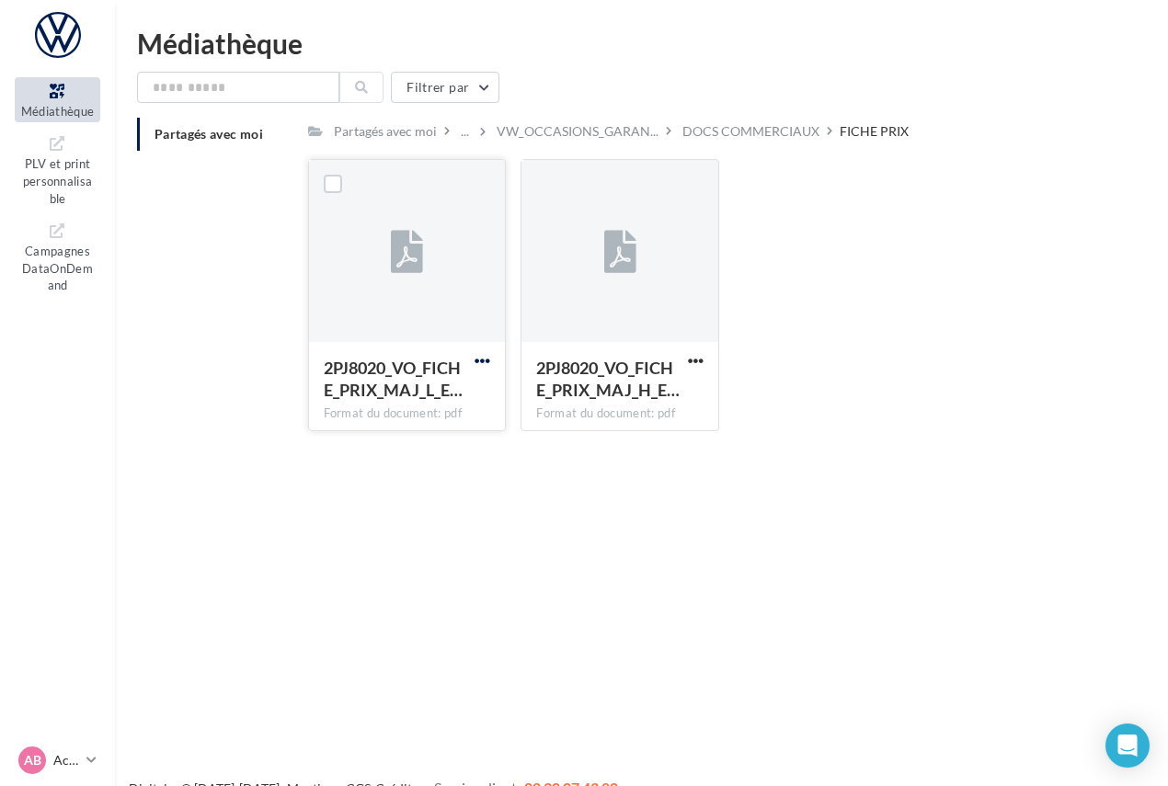
click at [475, 355] on span "button" at bounding box center [482, 361] width 16 height 16
click at [436, 404] on button "Télécharger" at bounding box center [402, 397] width 184 height 48
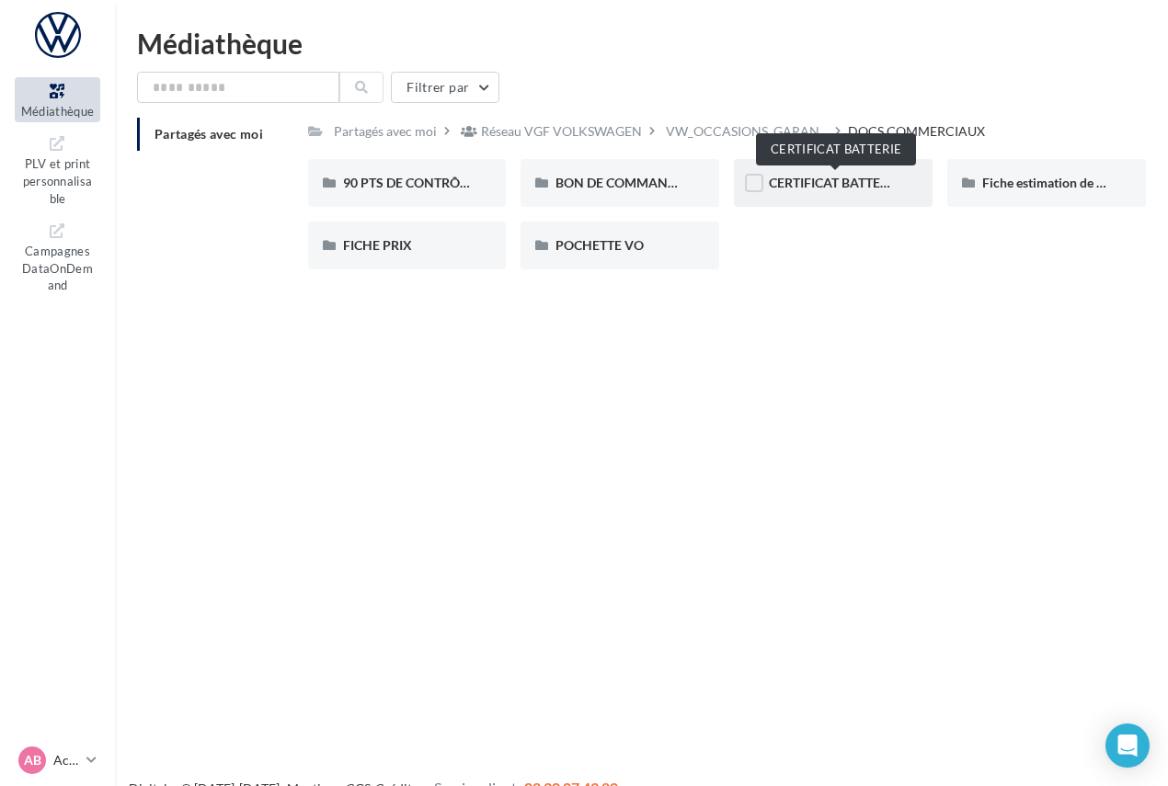
click at [861, 183] on span "CERTIFICAT BATTERIE" at bounding box center [834, 183] width 131 height 16
click at [612, 183] on span "BON DE COMMANDE" at bounding box center [619, 183] width 129 height 16
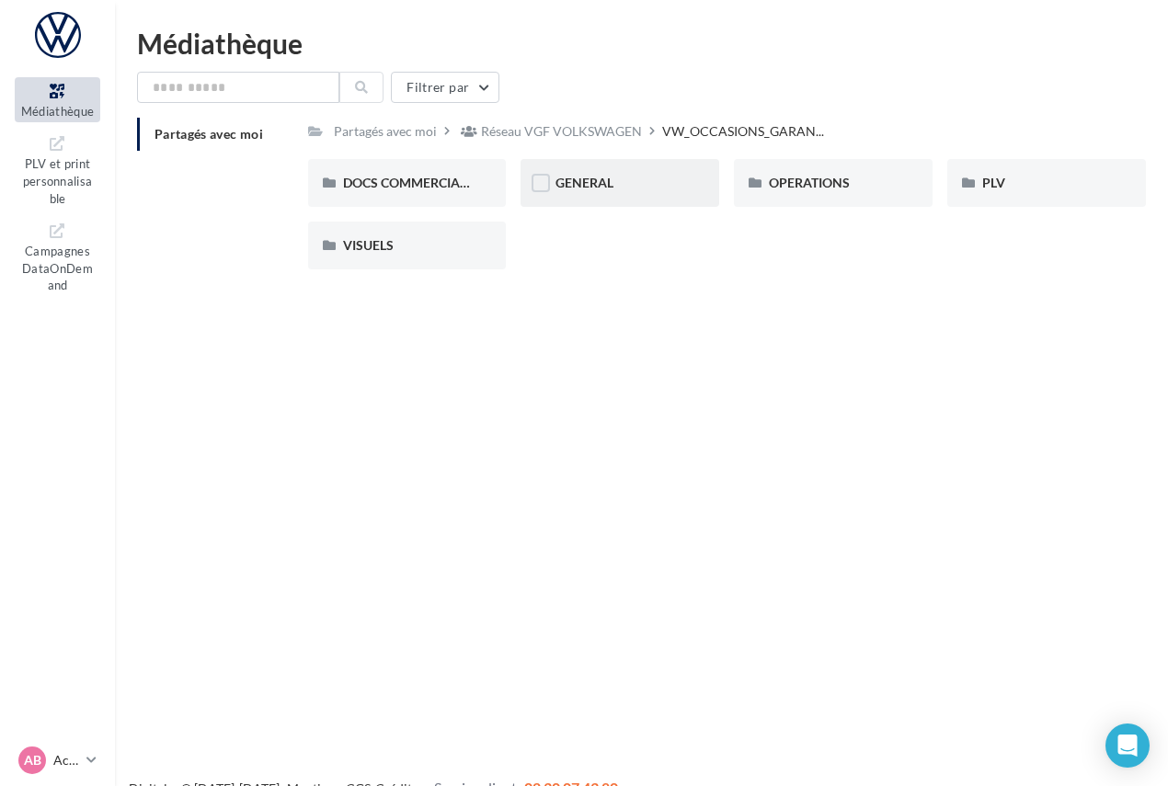
click at [610, 193] on div "GENERAL" at bounding box center [619, 183] width 199 height 48
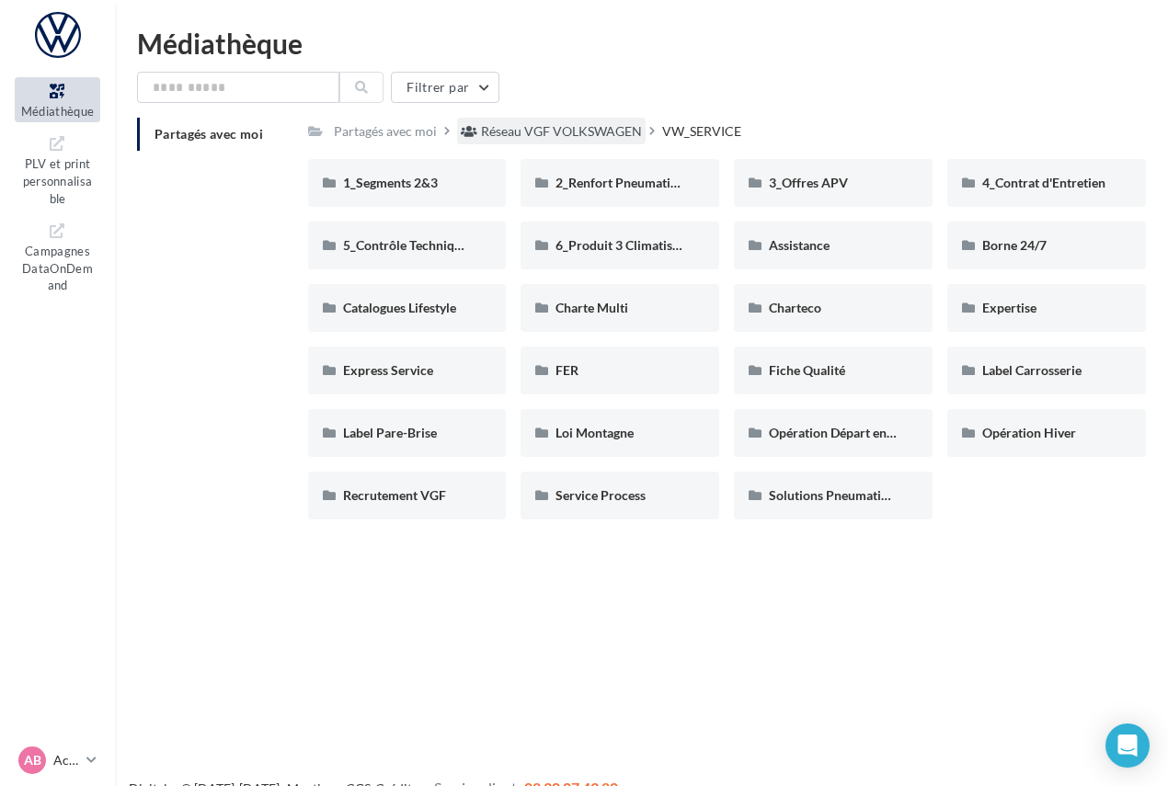
click at [596, 134] on div "Réseau VGF VOLKSWAGEN" at bounding box center [561, 131] width 161 height 18
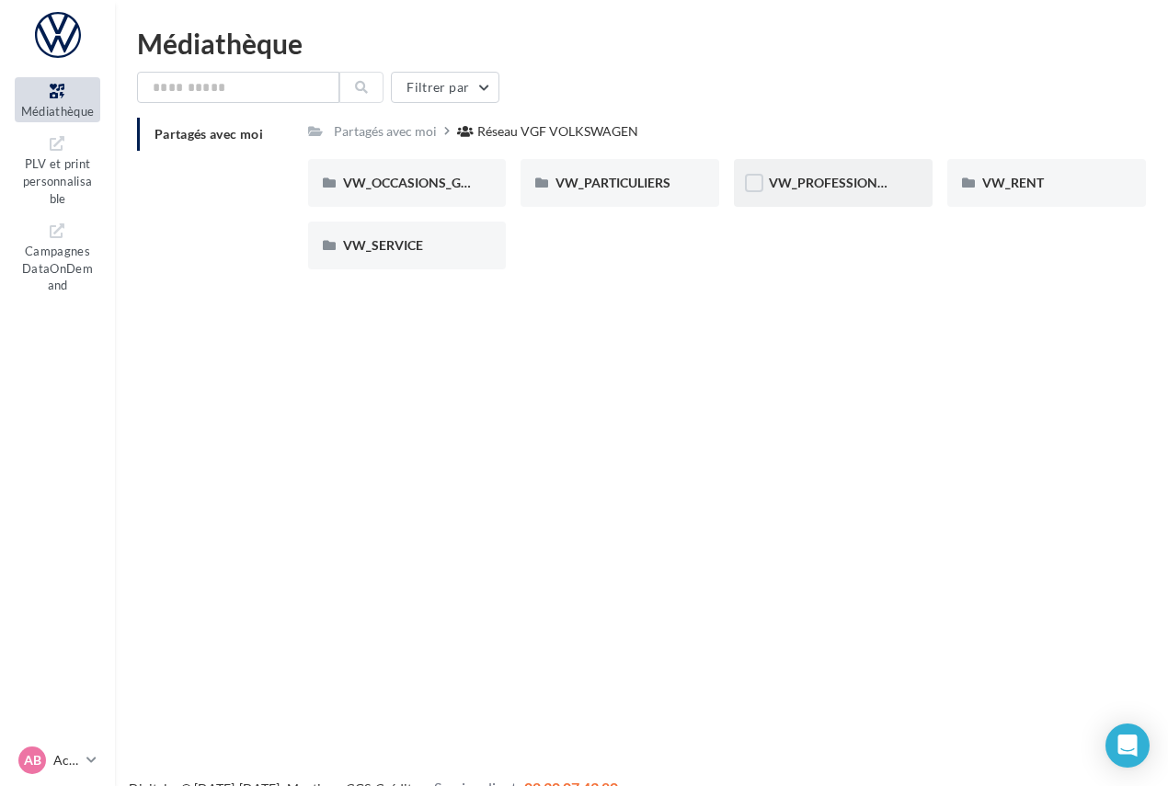
click at [832, 192] on div "VW_PROFESSIONNELS" at bounding box center [833, 183] width 129 height 18
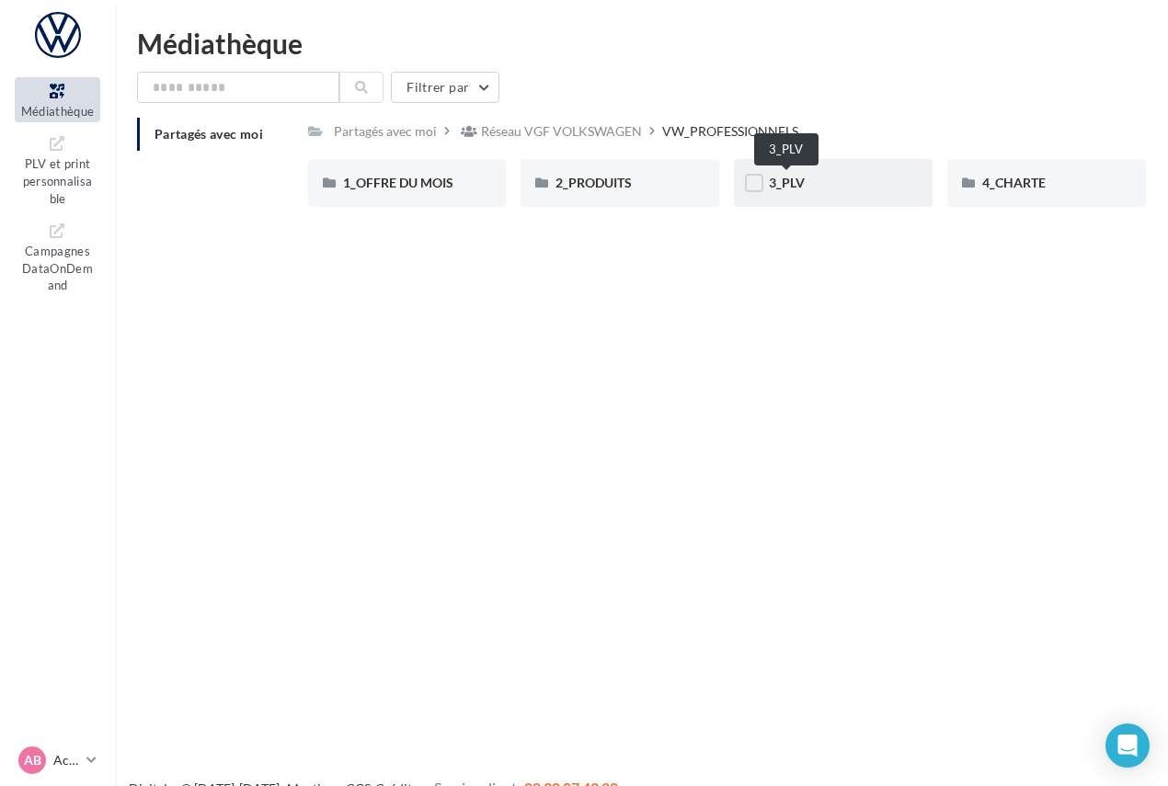
click at [819, 188] on div "3_PLV" at bounding box center [833, 183] width 129 height 18
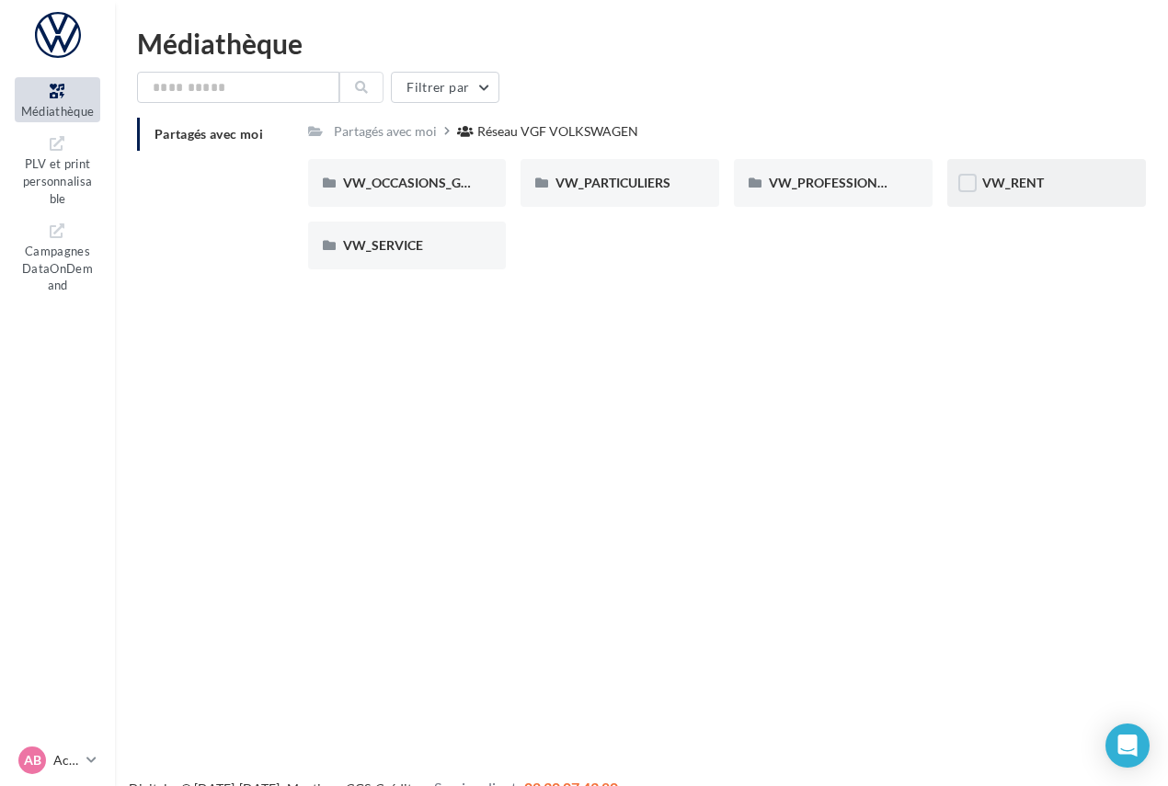
click at [998, 190] on span "VW_RENT" at bounding box center [1013, 183] width 62 height 16
click at [344, 239] on span "VW_SERVICE" at bounding box center [383, 245] width 80 height 16
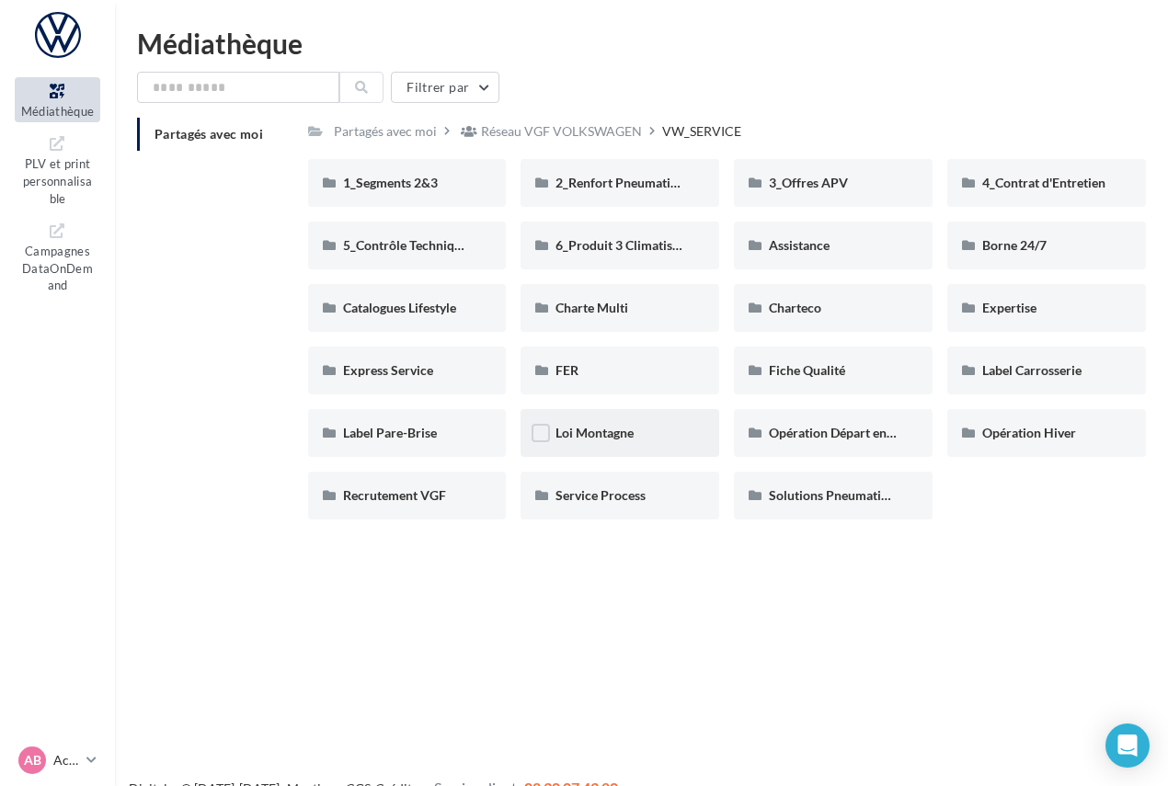
click at [586, 428] on span "Loi Montagne" at bounding box center [594, 433] width 78 height 16
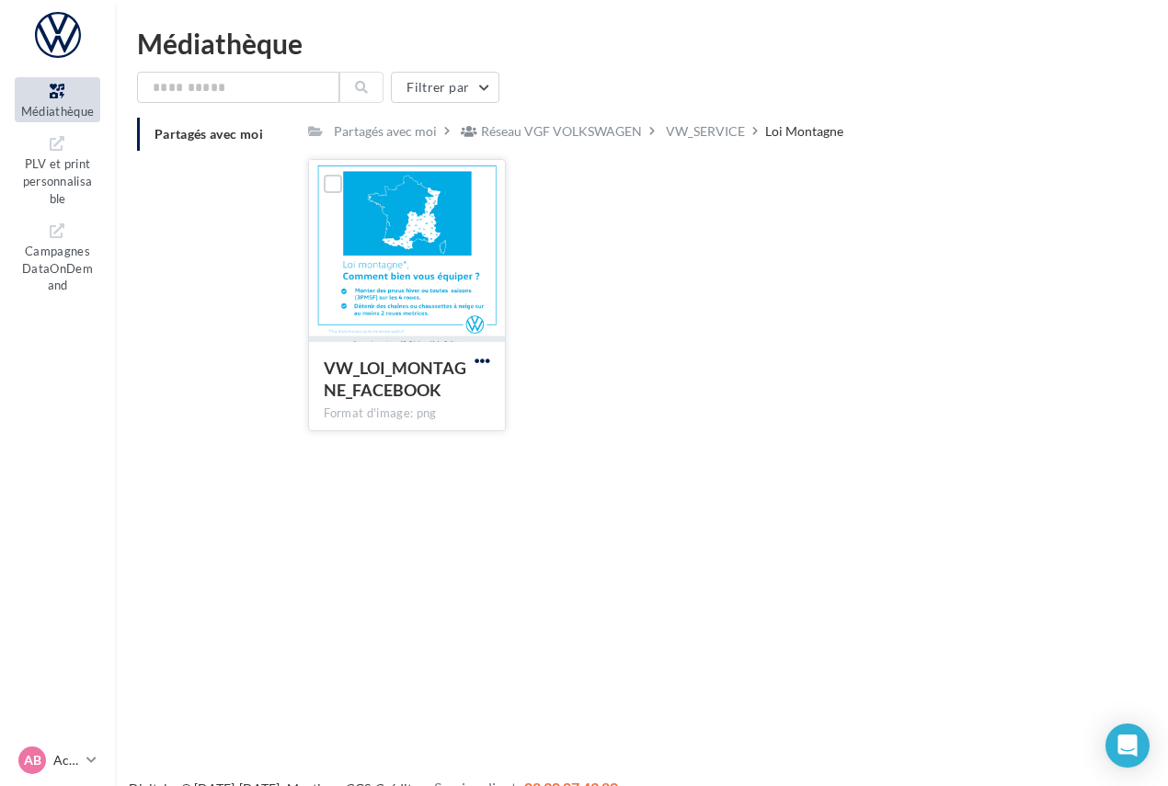
click at [483, 360] on span "button" at bounding box center [482, 361] width 16 height 16
click at [406, 291] on div at bounding box center [407, 252] width 197 height 184
click at [485, 353] on span "button" at bounding box center [482, 361] width 16 height 16
click at [450, 389] on button "Télécharger" at bounding box center [402, 397] width 184 height 48
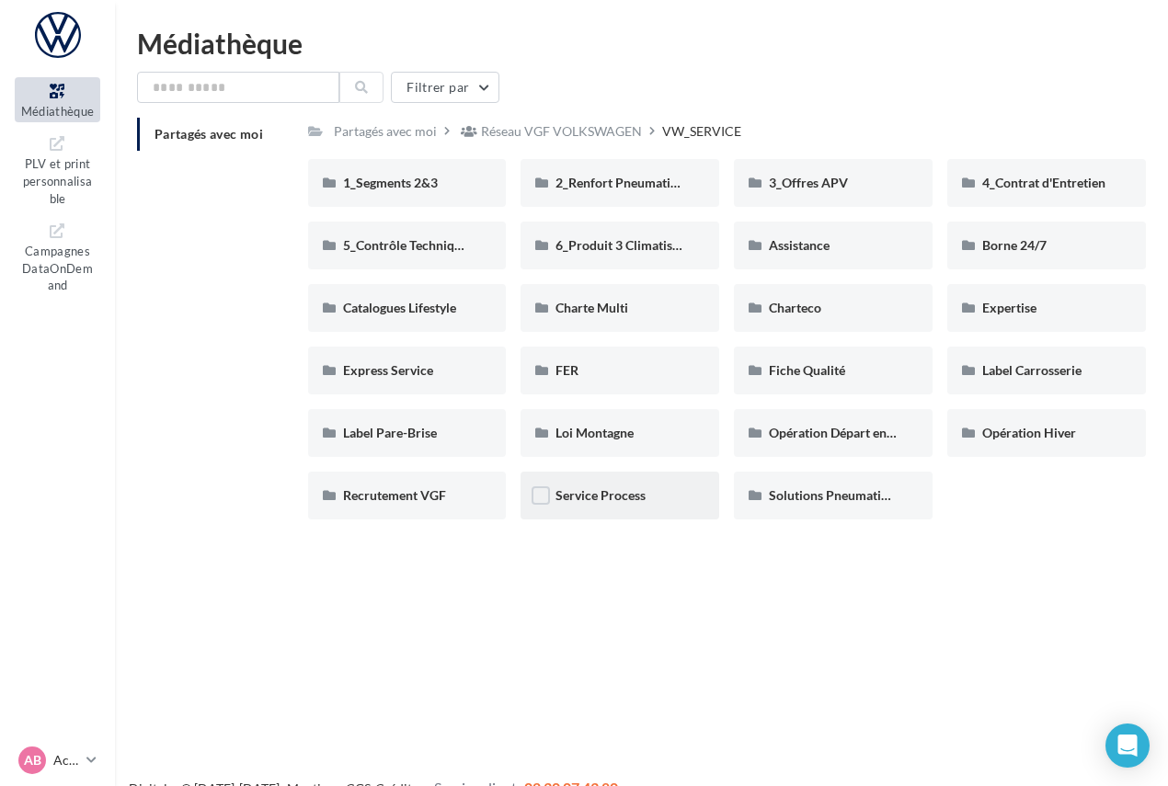
click at [599, 502] on span "Service Process" at bounding box center [600, 495] width 90 height 16
click at [838, 494] on span "Solutions Pneumatiques" at bounding box center [838, 495] width 139 height 16
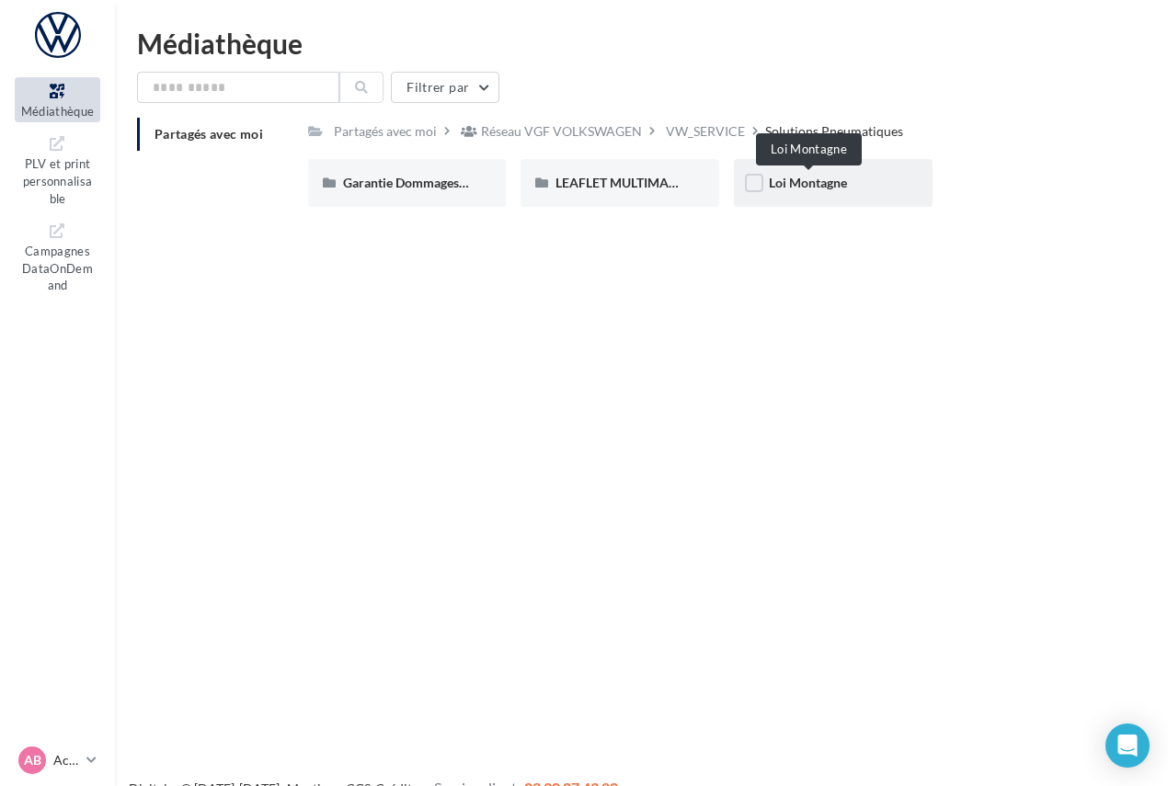
click at [811, 181] on span "Loi Montagne" at bounding box center [808, 183] width 78 height 16
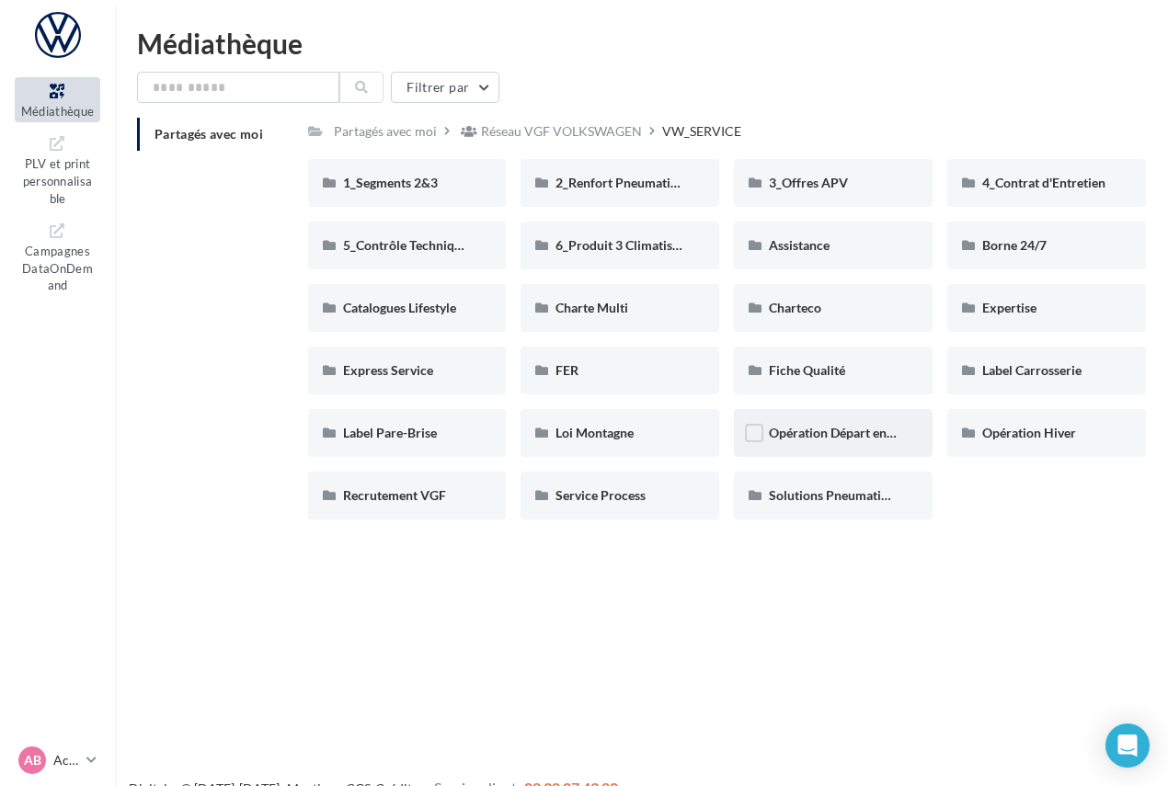
click at [843, 443] on div "Opération Départ en Vacances" at bounding box center [833, 433] width 199 height 48
click at [400, 372] on span "Express Service" at bounding box center [388, 370] width 90 height 16
click at [1012, 252] on span "Borne 24/7" at bounding box center [1014, 245] width 64 height 16
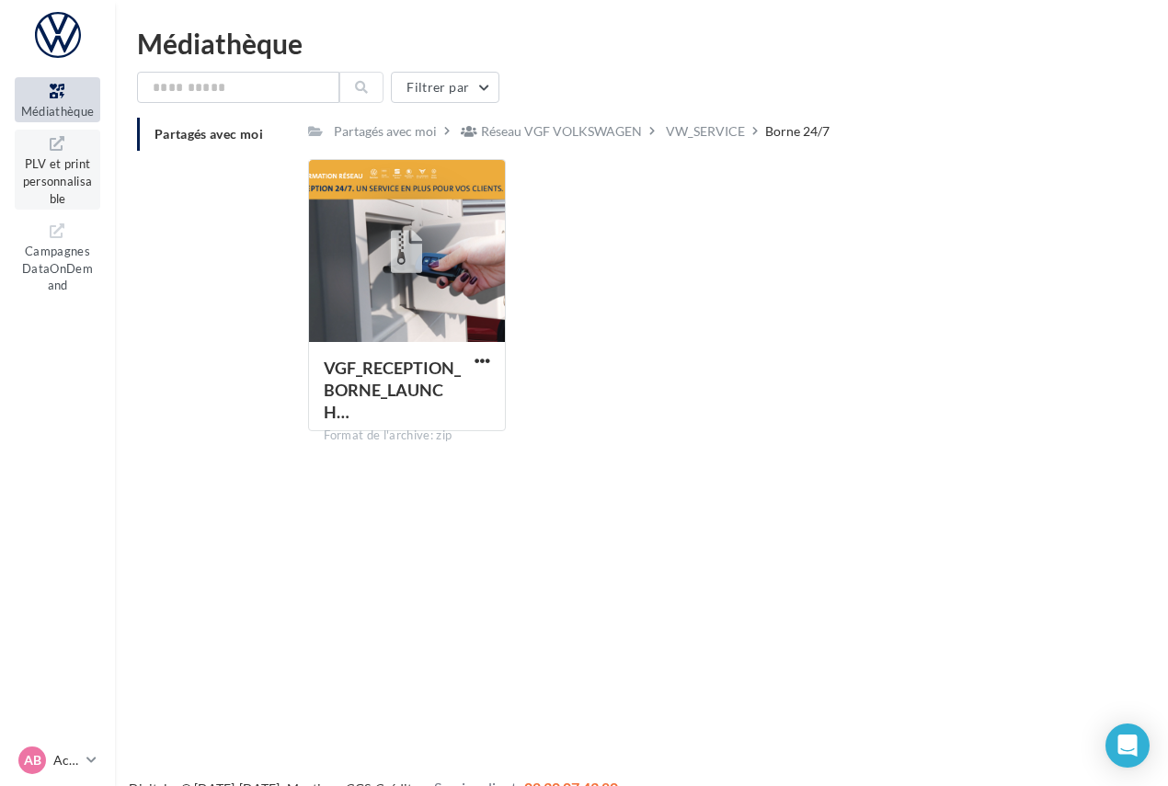
click at [51, 187] on span "PLV et print personnalisable" at bounding box center [58, 179] width 70 height 52
click at [69, 168] on span "PLV et print personnalisable" at bounding box center [58, 179] width 70 height 52
